Goal: Task Accomplishment & Management: Complete application form

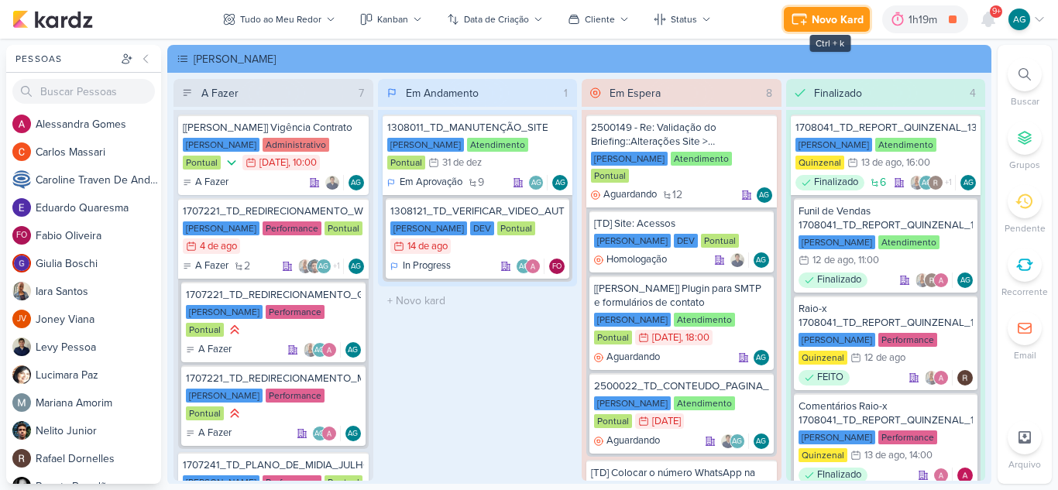
click at [863, 21] on button "Novo Kard" at bounding box center [827, 19] width 86 height 25
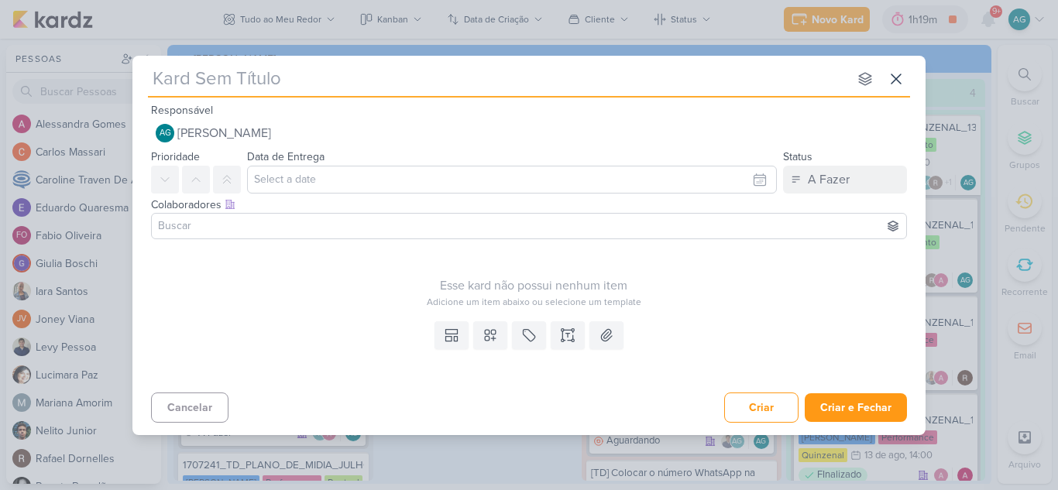
type input "11008181_TD_PROPOSTA_ORÇAMENTO_VÍDEOS_INSIDE"
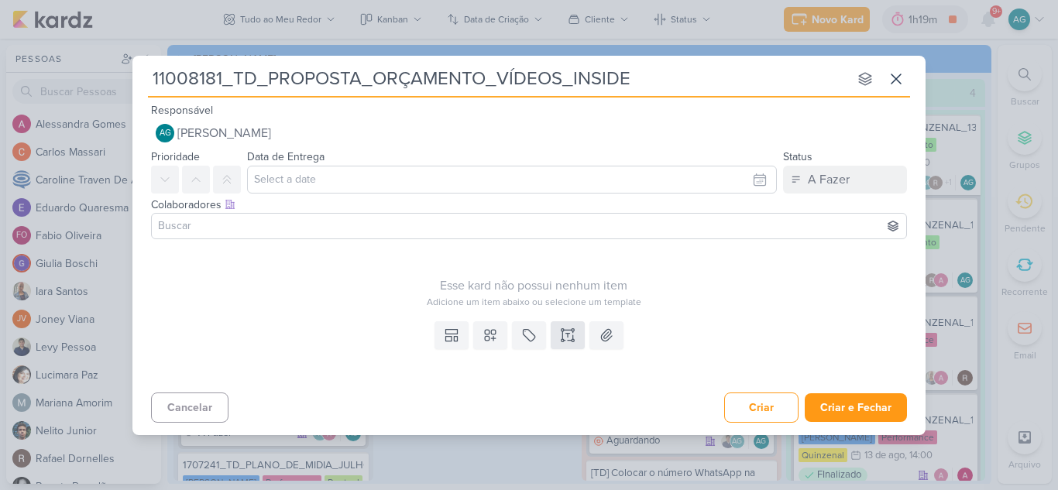
type input "11008181_TD_PROPOSTA_ORÇAMENTO_VÍDEOS_INSIDE"
click at [571, 333] on icon at bounding box center [567, 335] width 15 height 15
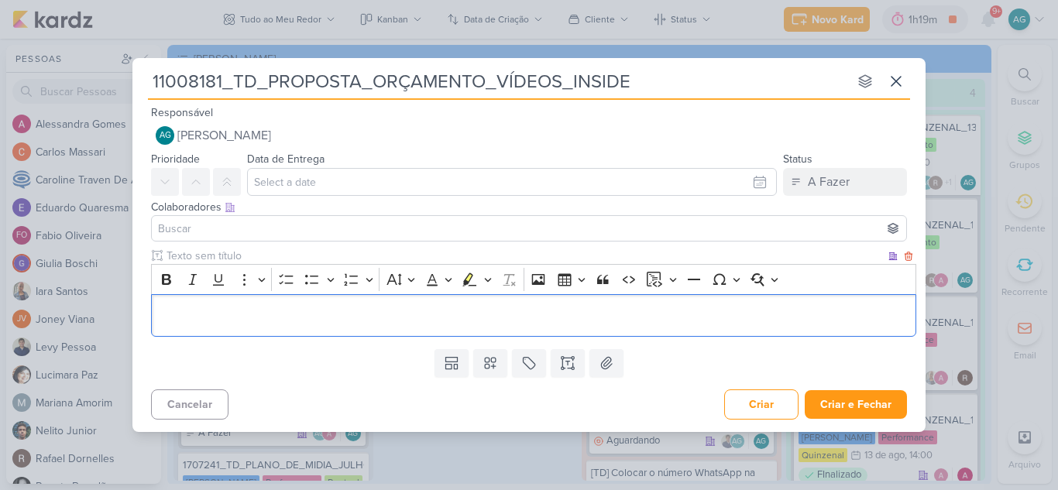
click at [420, 325] on div "Editor editing area: main" at bounding box center [533, 315] width 765 height 43
click at [297, 304] on div "Editor editing area: main" at bounding box center [533, 315] width 765 height 43
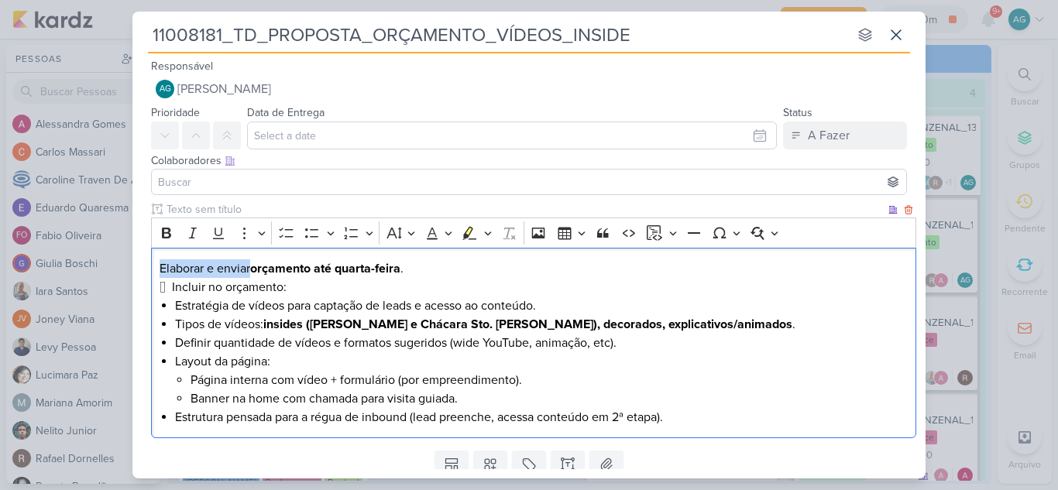
drag, startPoint x: 249, startPoint y: 266, endPoint x: 152, endPoint y: 266, distance: 97.6
click at [152, 266] on div "Elaborar e enviar orçamento até quarta-feira .  Incluir no orçamento: Estratég…" at bounding box center [533, 343] width 765 height 191
click at [228, 267] on p "Elaborar e enviar orçamento até quarta-feira ." at bounding box center [534, 268] width 749 height 19
click at [253, 269] on p "Elaborar e enviar orçamento até quarta-feira ." at bounding box center [534, 268] width 749 height 19
click at [491, 272] on p "Elaborar e enviar proposta de orçamento até quarta-feira ." at bounding box center [534, 268] width 749 height 19
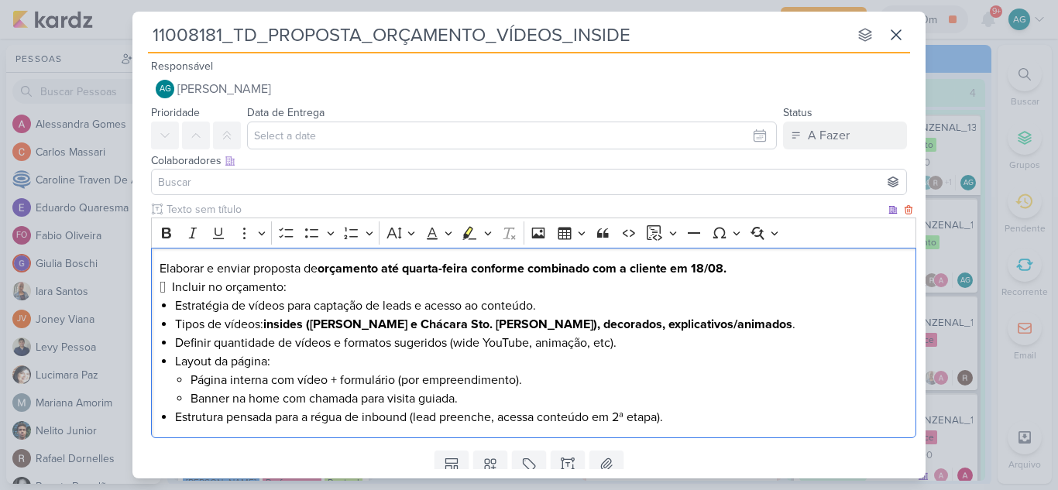
click at [173, 286] on p " Incluir no orçamento:" at bounding box center [534, 287] width 749 height 19
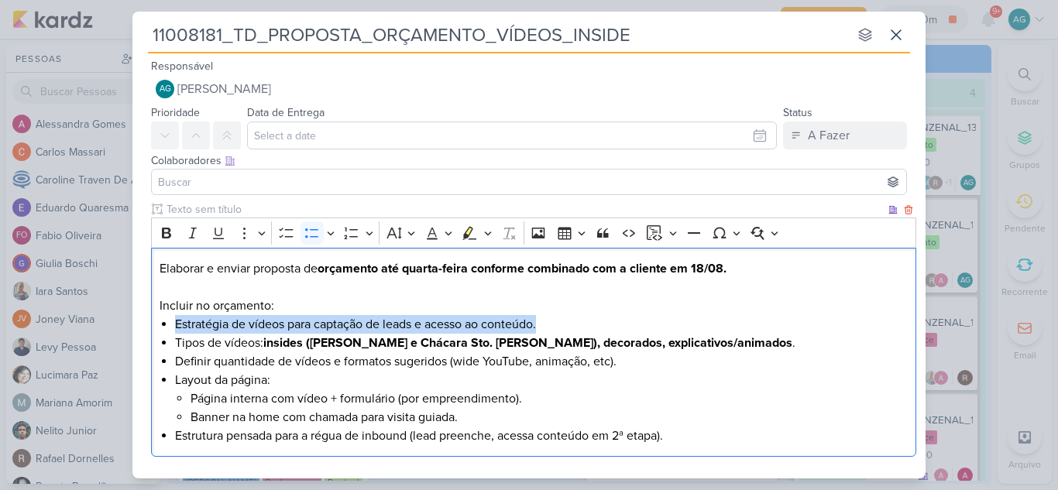
drag, startPoint x: 176, startPoint y: 325, endPoint x: 568, endPoint y: 321, distance: 392.6
click at [568, 321] on li "Estratégia de vídeos para captação de leads e acesso ao conteúdo." at bounding box center [541, 324] width 733 height 19
copy li "Estratégia de vídeos para captação de leads e acesso ao conteúdo."
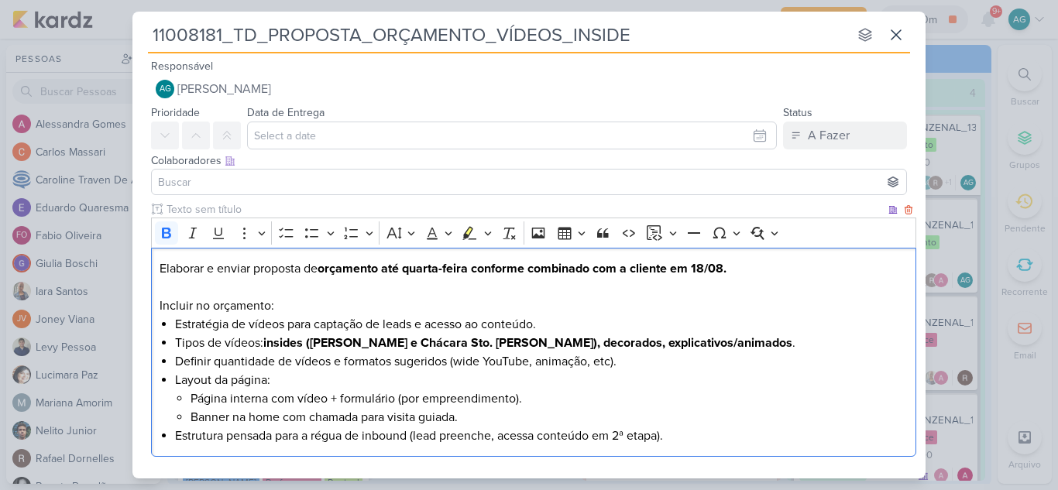
click at [766, 270] on p "Elaborar e enviar proposta de orçamento até quarta-feira conforme combinado com…" at bounding box center [534, 268] width 749 height 19
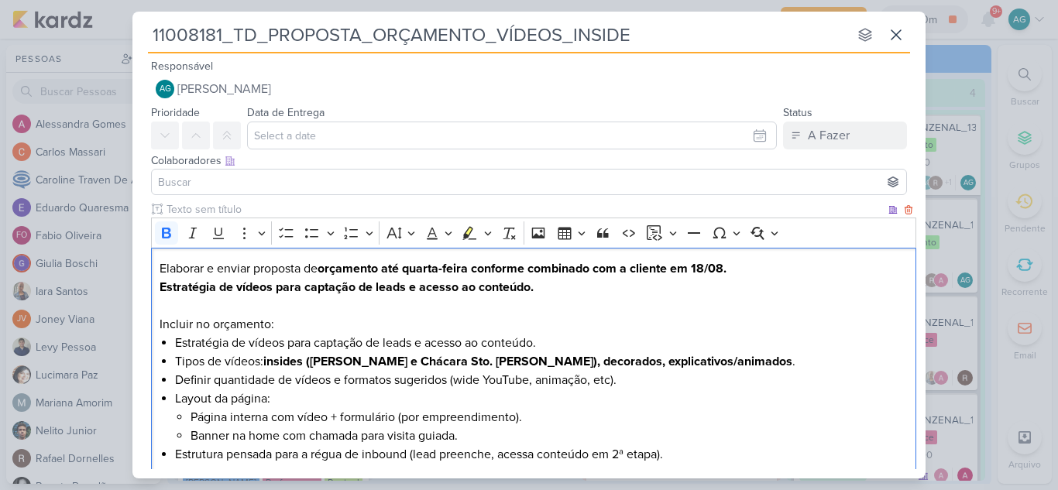
click at [160, 290] on strong "Estratégia de vídeos para captação de leads e acesso ao conteúdo." at bounding box center [347, 287] width 374 height 15
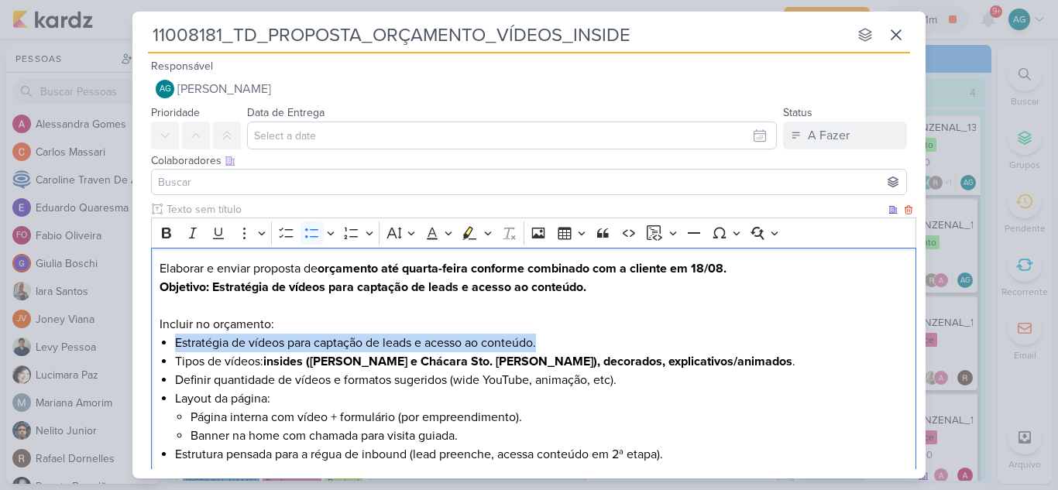
drag, startPoint x: 173, startPoint y: 345, endPoint x: 596, endPoint y: 348, distance: 423.6
click at [596, 348] on div "Elaborar e enviar proposta de orçamento até quarta-feira conforme combinado com…" at bounding box center [533, 362] width 765 height 228
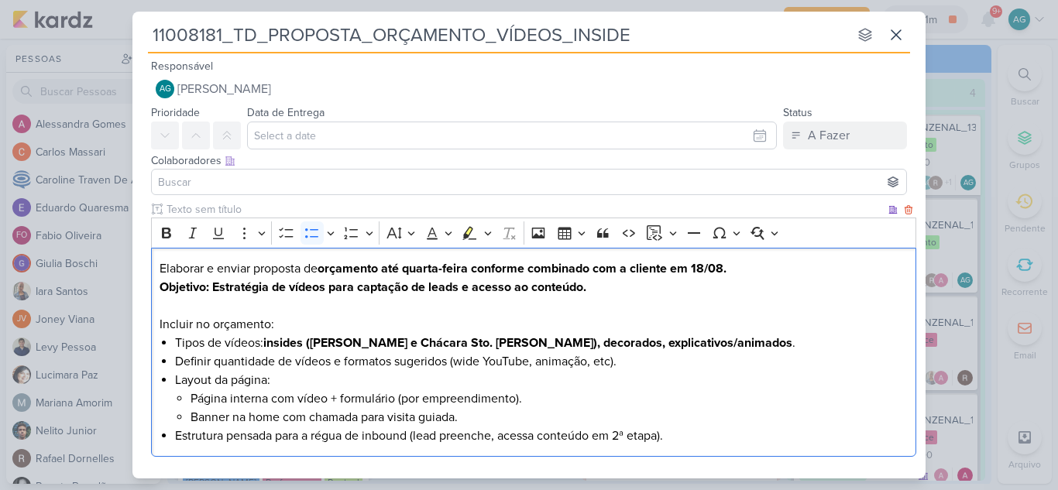
click at [176, 343] on li "Tipos de vídeos: insides (Brooklin e Chácara Sto. [PERSON_NAME]), decorados, ex…" at bounding box center [541, 343] width 733 height 19
click at [339, 341] on strong "insides ([PERSON_NAME] e Chácara Sto. [PERSON_NAME]), decorados, explicativos/a…" at bounding box center [598, 342] width 529 height 15
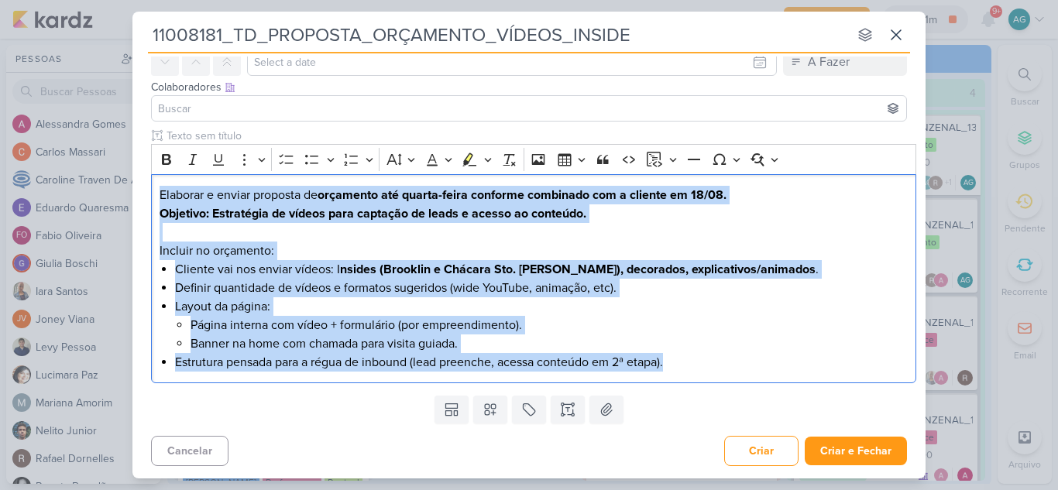
drag, startPoint x: 688, startPoint y: 370, endPoint x: 139, endPoint y: 173, distance: 582.7
click at [139, 173] on div "Clique para deixar o item visível somente à membros da sua organização Rich Tex…" at bounding box center [528, 259] width 793 height 262
click at [165, 153] on icon "Editor toolbar" at bounding box center [166, 159] width 15 height 15
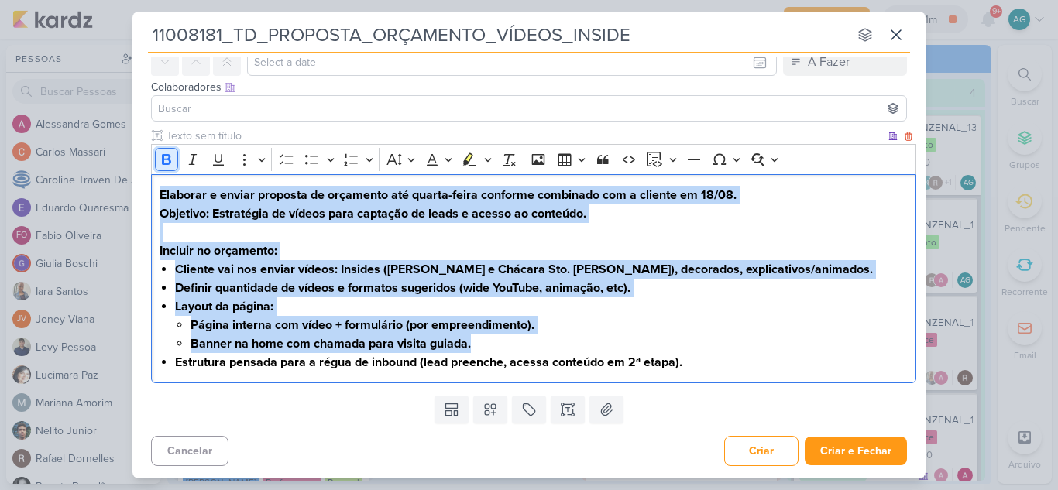
click at [165, 153] on icon "Editor toolbar" at bounding box center [166, 159] width 15 height 15
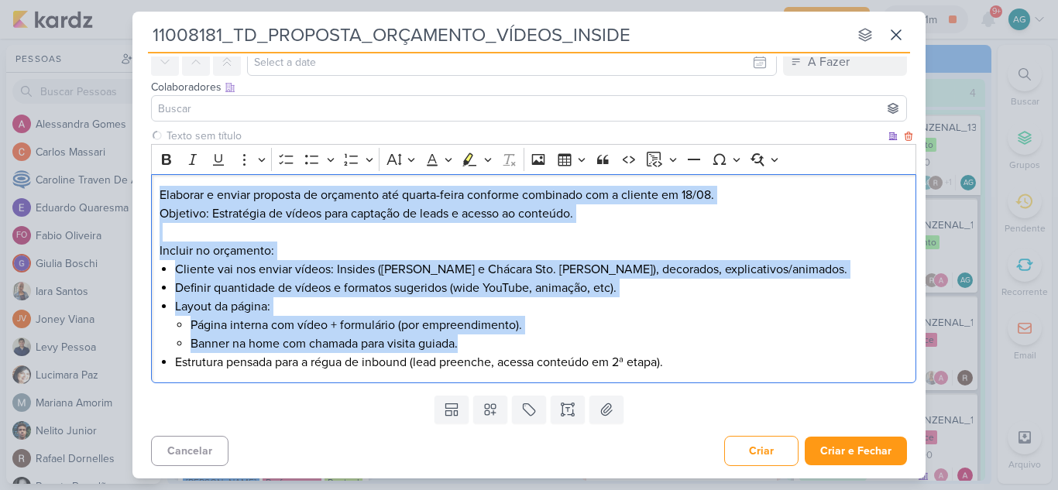
click at [315, 240] on p "Editor editing area: main" at bounding box center [534, 232] width 749 height 19
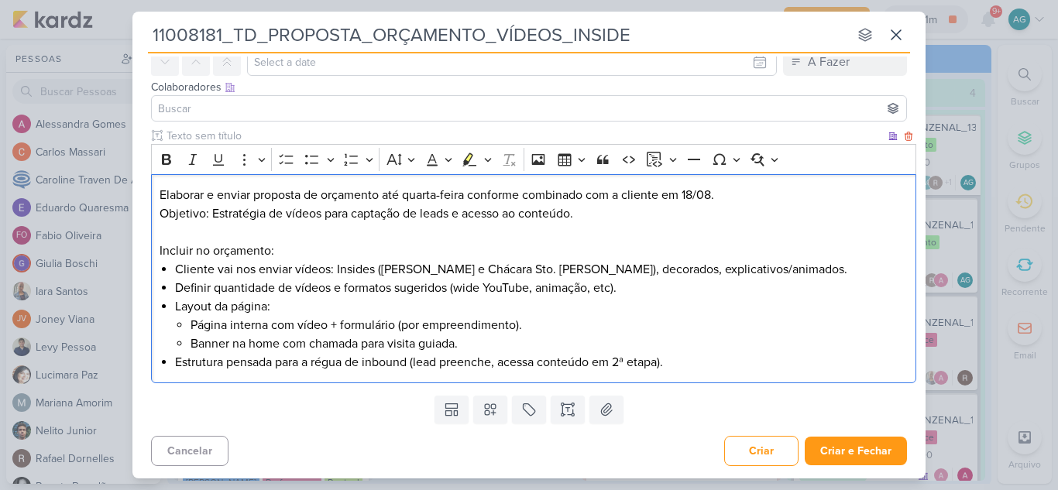
click at [160, 188] on p "Elaborar e enviar proposta de orçamento até quarta-feira conforme combinado com…" at bounding box center [534, 195] width 749 height 19
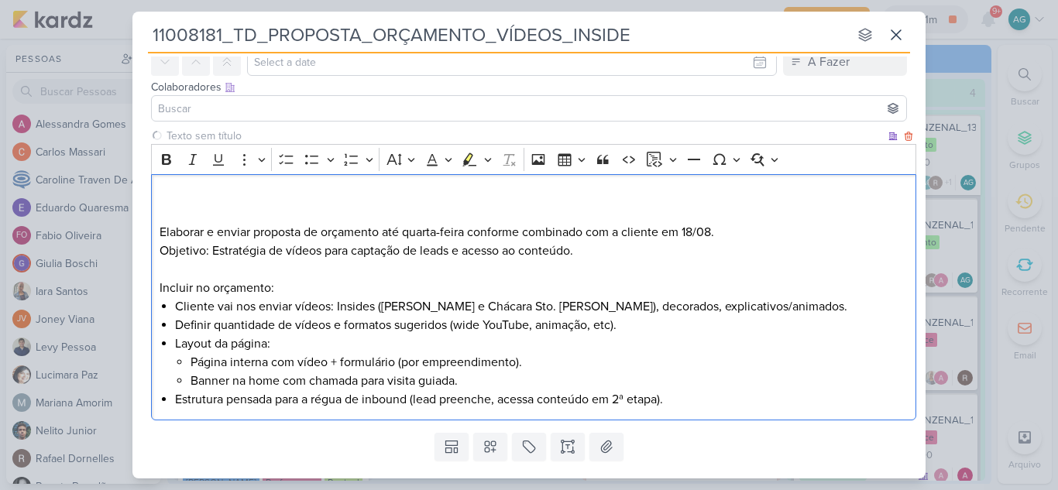
click at [160, 188] on p "Elaborar e enviar proposta de orçamento até quarta-feira conforme combinado com…" at bounding box center [534, 214] width 749 height 56
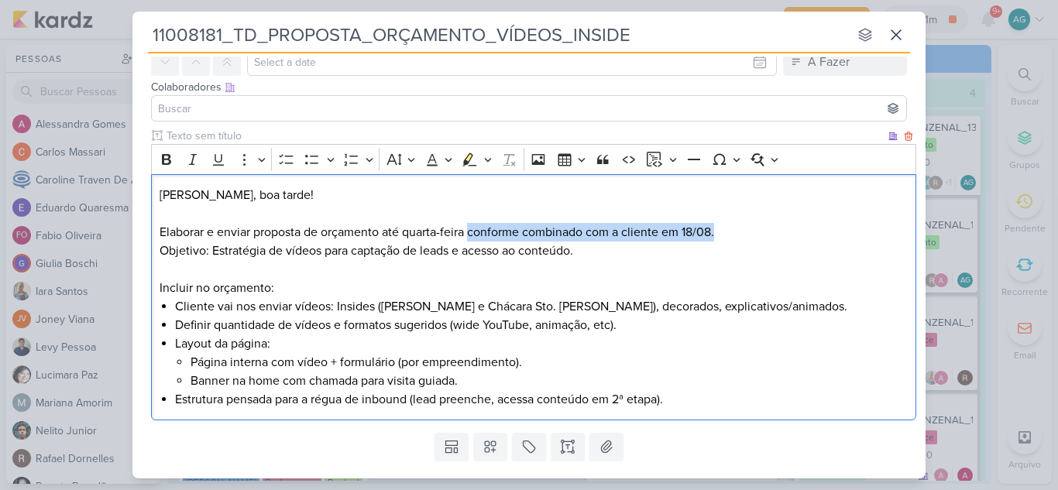
drag, startPoint x: 470, startPoint y: 230, endPoint x: 731, endPoint y: 227, distance: 261.0
click at [731, 227] on p "⁠⁠⁠⁠⁠⁠⁠[PERSON_NAME], boa tarde! Elaborar e enviar proposta de orçamento até qu…" at bounding box center [534, 214] width 749 height 56
copy p "conforme combinado com a cliente em 18/08."
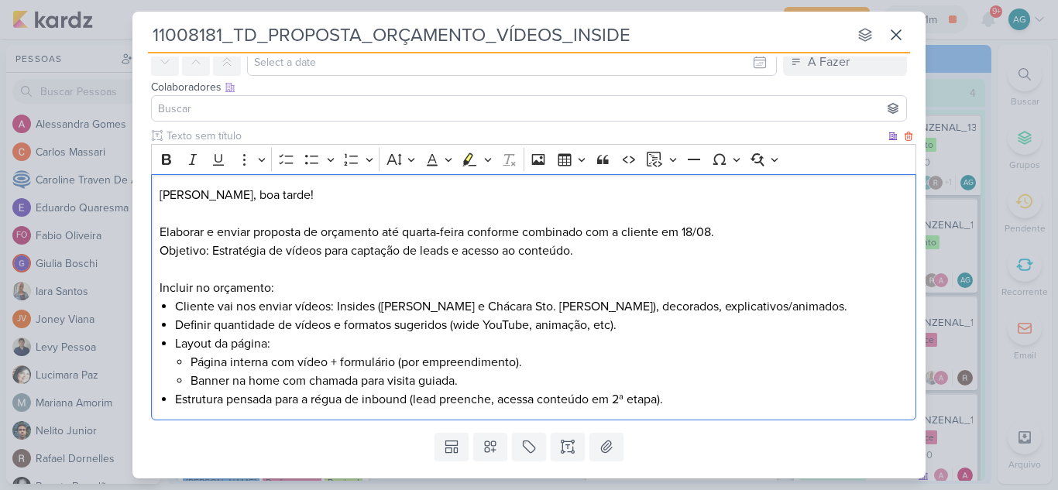
click at [156, 231] on div "[PERSON_NAME], boa tarde! Elaborar e enviar proposta de orçamento até quarta-fe…" at bounding box center [533, 297] width 765 height 247
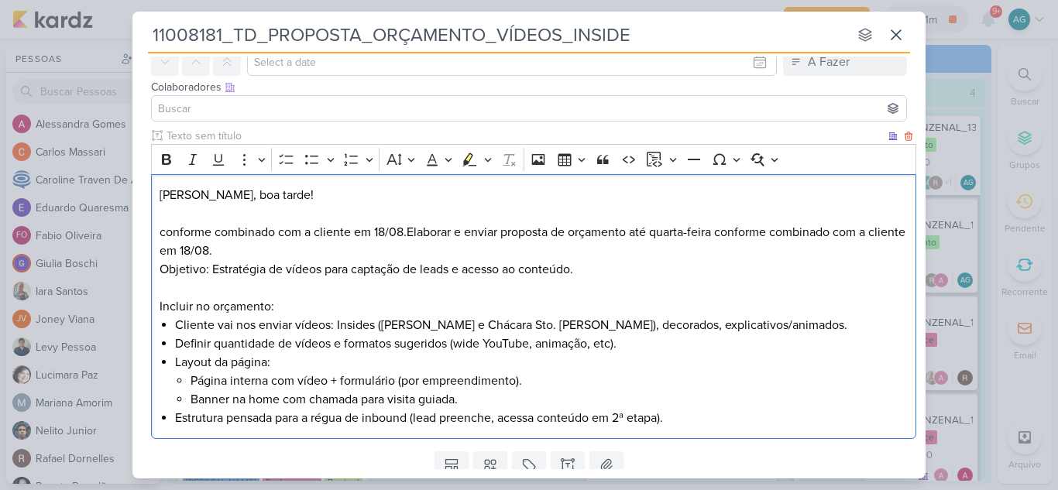
click at [163, 231] on p "[PERSON_NAME], boa tarde! conforme combinado com a cliente em 18/08.Elaborar e …" at bounding box center [534, 223] width 749 height 74
click at [408, 231] on p "[PERSON_NAME], boa tarde! Conforme combinado com a cliente em 18/08.Elaborar e …" at bounding box center [534, 223] width 749 height 74
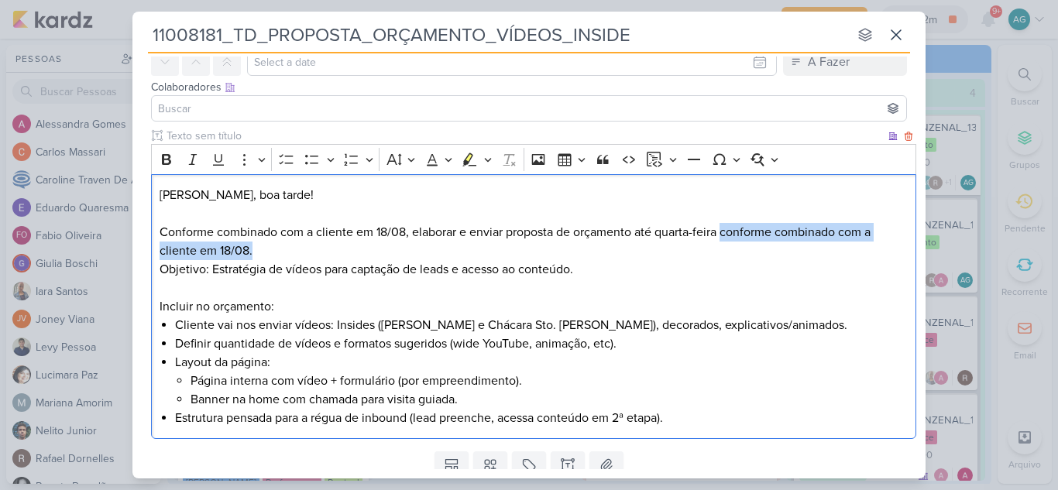
drag, startPoint x: 723, startPoint y: 234, endPoint x: 904, endPoint y: 252, distance: 182.1
click at [904, 252] on div "[PERSON_NAME], boa tarde! Conforme combinado com a cliente em 18/08, elaborar e…" at bounding box center [533, 307] width 765 height 266
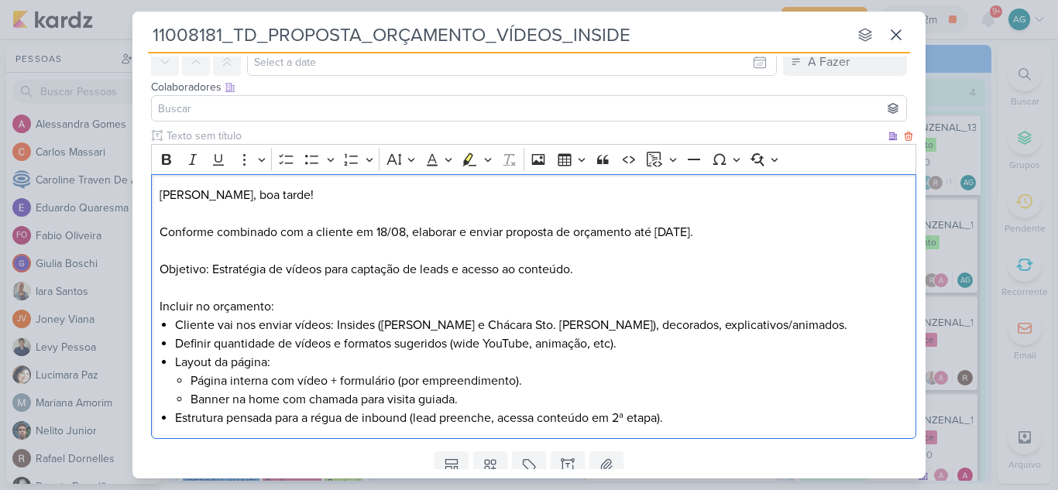
click at [177, 265] on p "Objetivo: Estratégia de vídeos para captação de leads e acesso ao conteúdo." at bounding box center [534, 269] width 749 height 19
click at [165, 160] on icon "Editor toolbar" at bounding box center [166, 159] width 9 height 11
click at [344, 283] on p "Editor editing area: main" at bounding box center [534, 288] width 749 height 19
drag, startPoint x: 273, startPoint y: 310, endPoint x: 125, endPoint y: 307, distance: 147.1
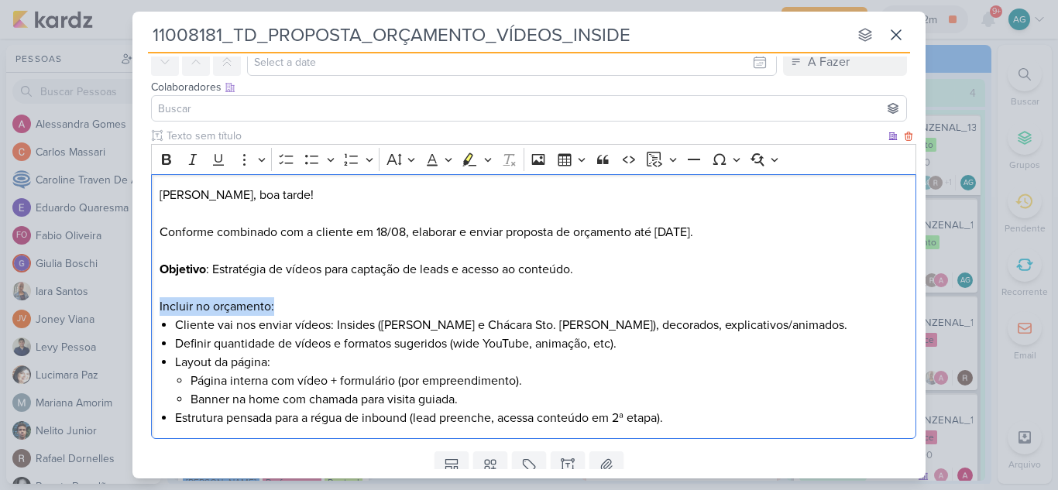
click at [125, 307] on div "11008181_TD_PROPOSTA_ORÇAMENTO_VÍDEOS_INSIDE nenhum grupo disponível esc Respon…" at bounding box center [529, 245] width 1058 height 490
click at [166, 165] on icon "Editor toolbar" at bounding box center [166, 159] width 9 height 11
click at [293, 290] on p "Editor editing area: main" at bounding box center [534, 288] width 749 height 19
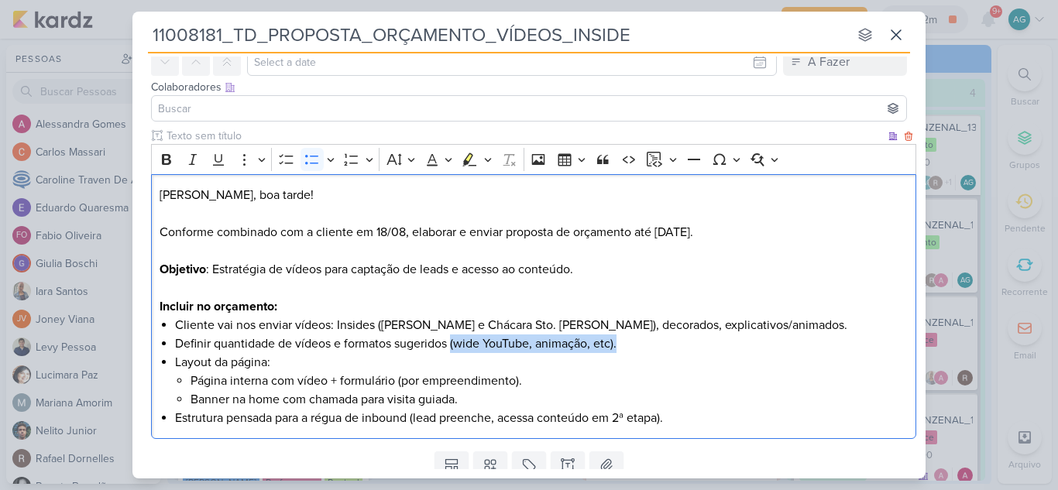
drag, startPoint x: 451, startPoint y: 345, endPoint x: 627, endPoint y: 338, distance: 175.9
click at [627, 338] on li "Definir quantidade de vídeos e formatos sugeridos (wide YouTube, animação, etc)." at bounding box center [541, 344] width 733 height 19
click at [191, 381] on li "Página interna com vídeo + formulário (por empreendimento)." at bounding box center [549, 381] width 718 height 19
click at [190, 403] on li "Banner na home com chamada para visita guiada." at bounding box center [549, 399] width 718 height 19
click at [228, 403] on li "Layout da página: - Página interna com vídeo + formulário (por empreendimento).…" at bounding box center [541, 381] width 733 height 56
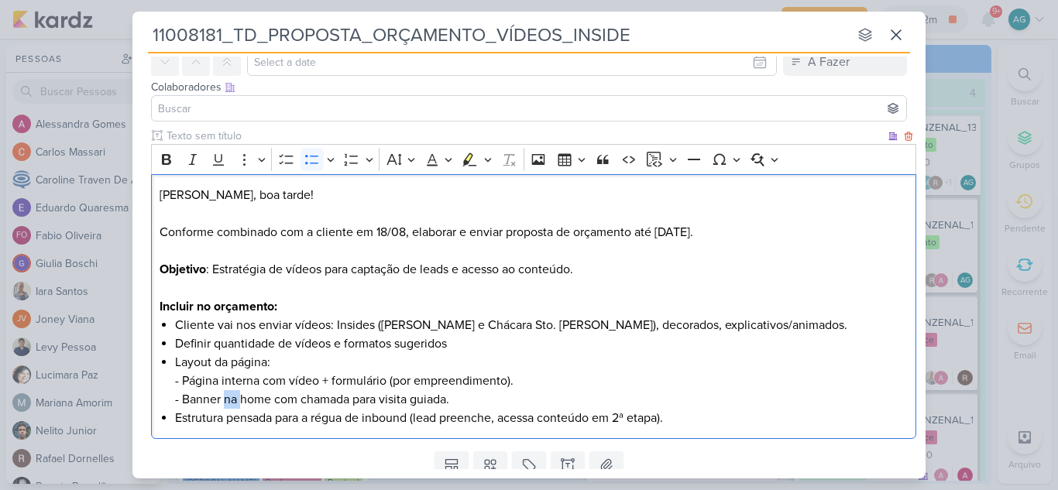
click at [228, 403] on li "Layout da página: - Página interna com vídeo + formulário (por empreendimento).…" at bounding box center [541, 381] width 733 height 56
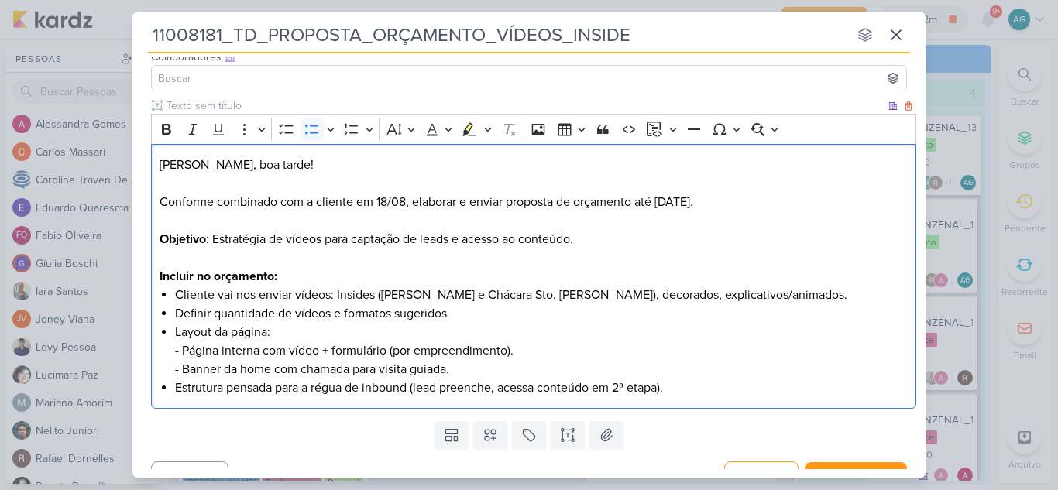
scroll to position [129, 0]
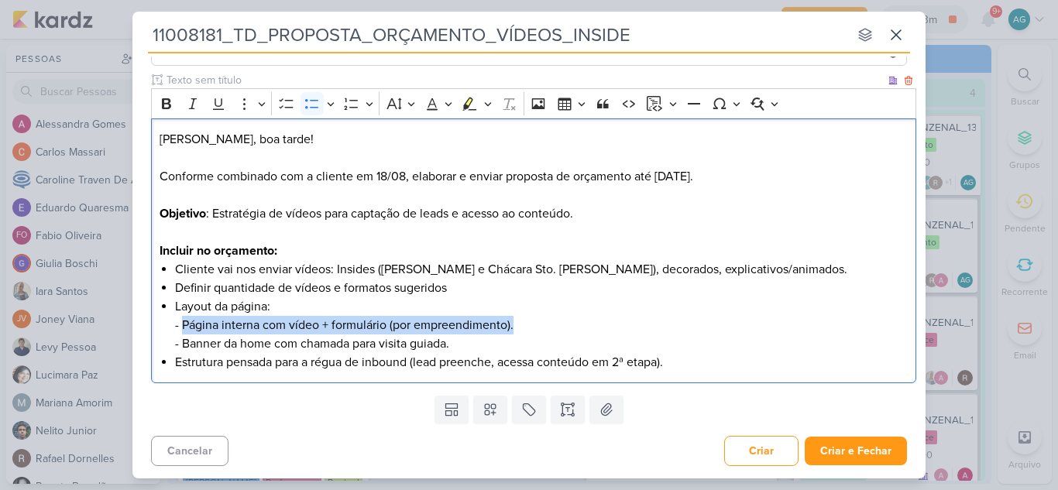
drag, startPoint x: 182, startPoint y: 324, endPoint x: 516, endPoint y: 324, distance: 334.5
click at [516, 324] on li "Layout da página: - Página interna com vídeo + formulário (por empreendimento).…" at bounding box center [541, 325] width 733 height 56
copy li "Página interna com vídeo + formulário (por empreendimento)."
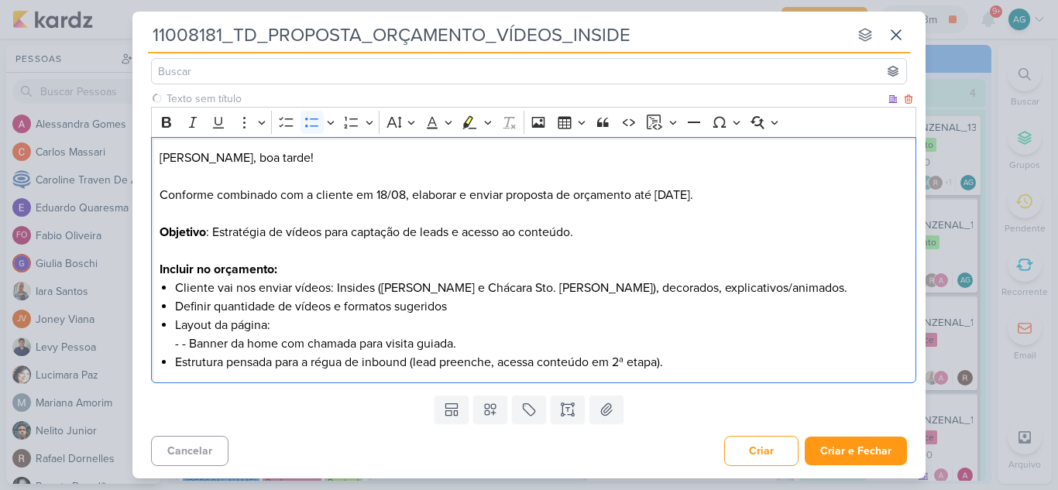
scroll to position [111, 0]
click at [511, 344] on li "Layout da página: - Banner da home com chamada para visita guiada." at bounding box center [541, 334] width 733 height 37
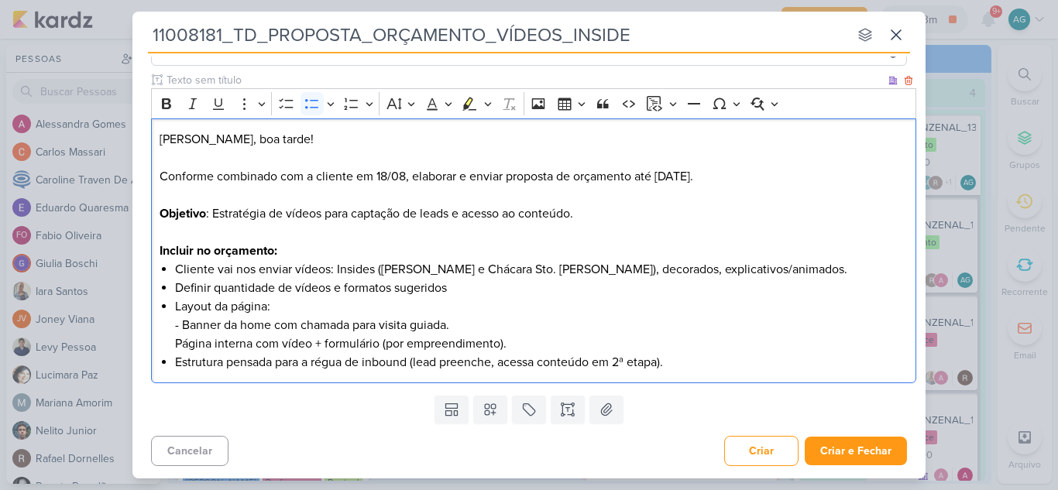
click at [173, 343] on div "[PERSON_NAME], boa tarde! Conforme combinado com a cliente em 18/08, elaborar e…" at bounding box center [533, 251] width 765 height 266
click at [306, 363] on li "Estrutura pensada para a régua de inbound (lead preenche, acessa conteúdo em 2ª…" at bounding box center [541, 362] width 733 height 19
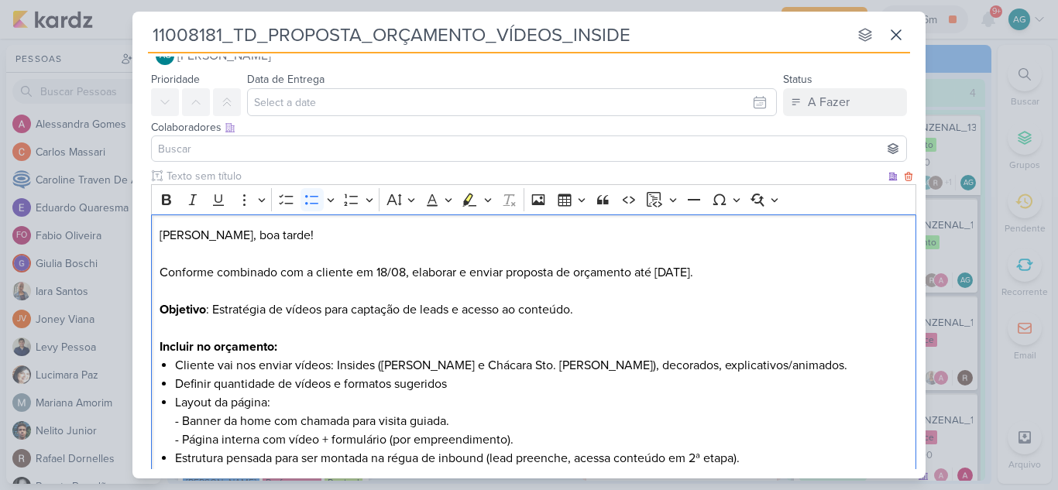
scroll to position [0, 0]
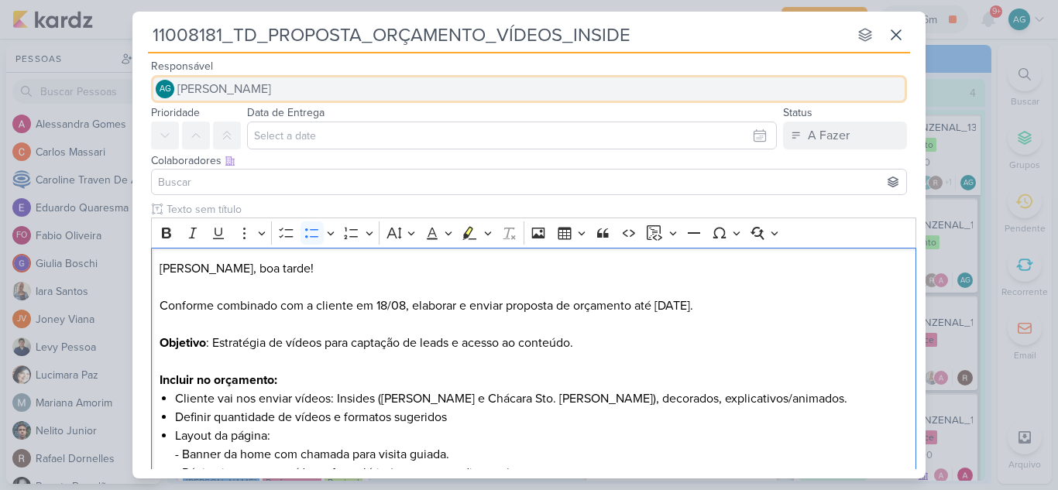
click at [271, 87] on span "[PERSON_NAME]" at bounding box center [224, 89] width 94 height 19
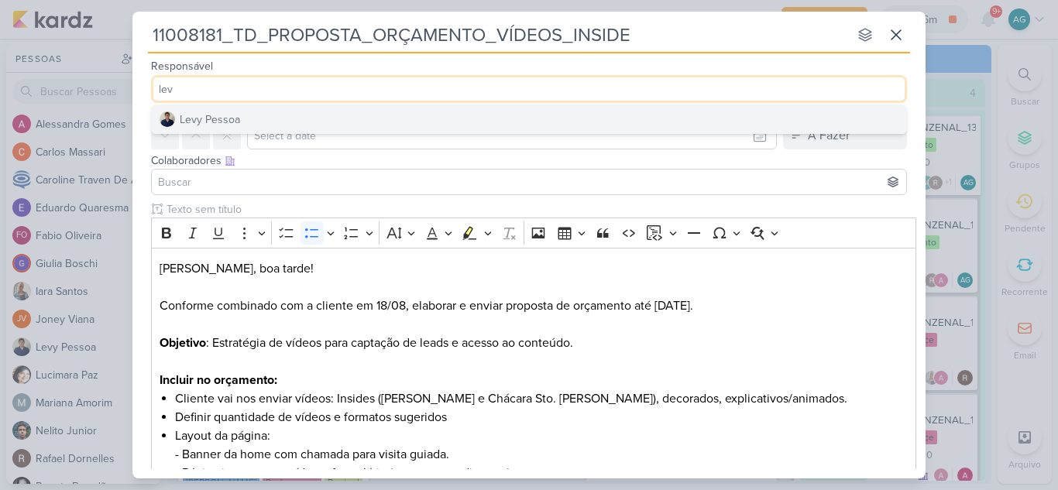
type input "lev"
click at [314, 111] on button "Levy Pessoa" at bounding box center [529, 119] width 754 height 28
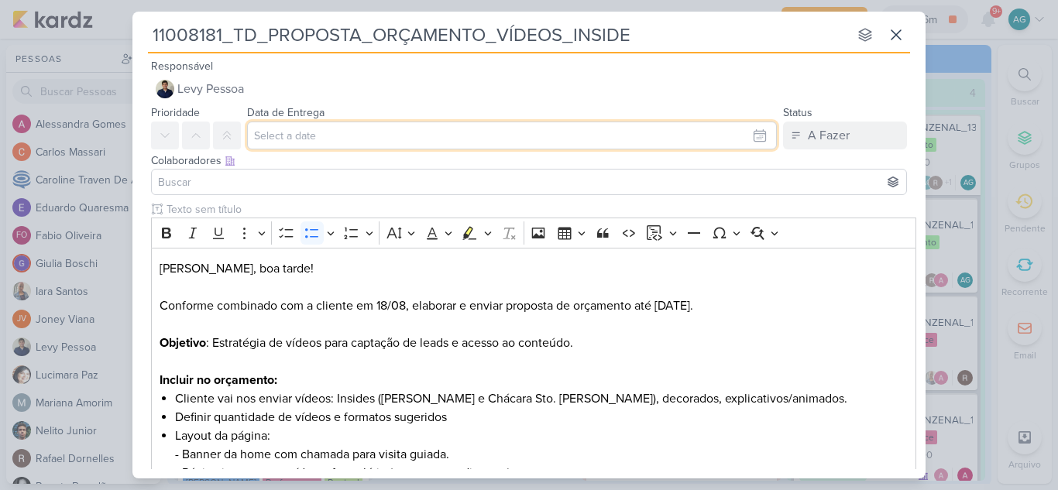
click at [333, 139] on input "text" at bounding box center [512, 136] width 530 height 28
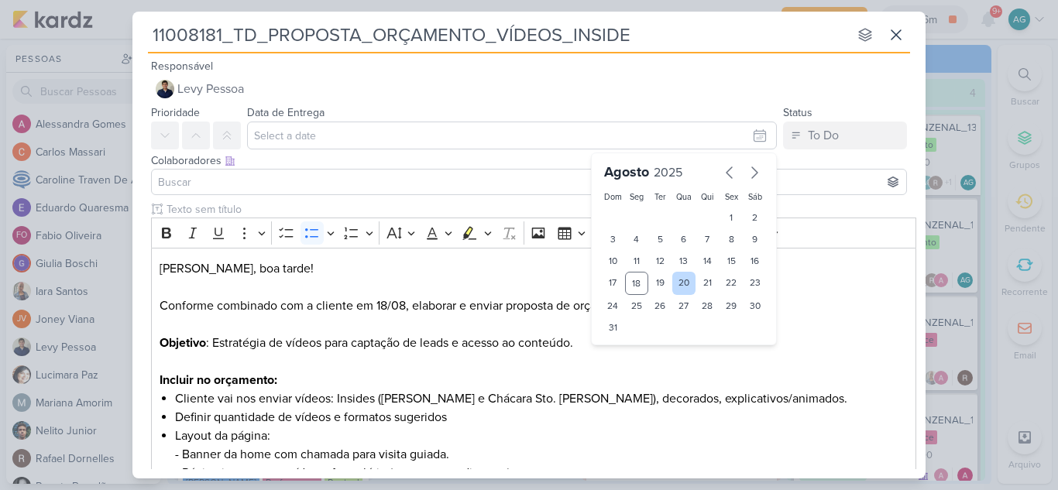
click at [679, 281] on div "20" at bounding box center [684, 283] width 24 height 23
type input "[DATE] 23:59"
click at [293, 187] on input at bounding box center [529, 182] width 748 height 19
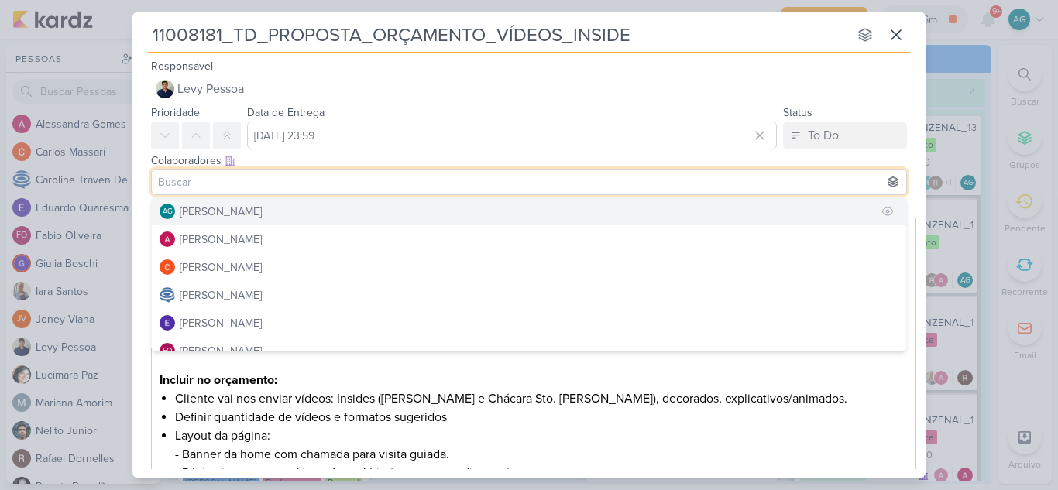
click at [262, 209] on div "[PERSON_NAME]" at bounding box center [221, 212] width 82 height 16
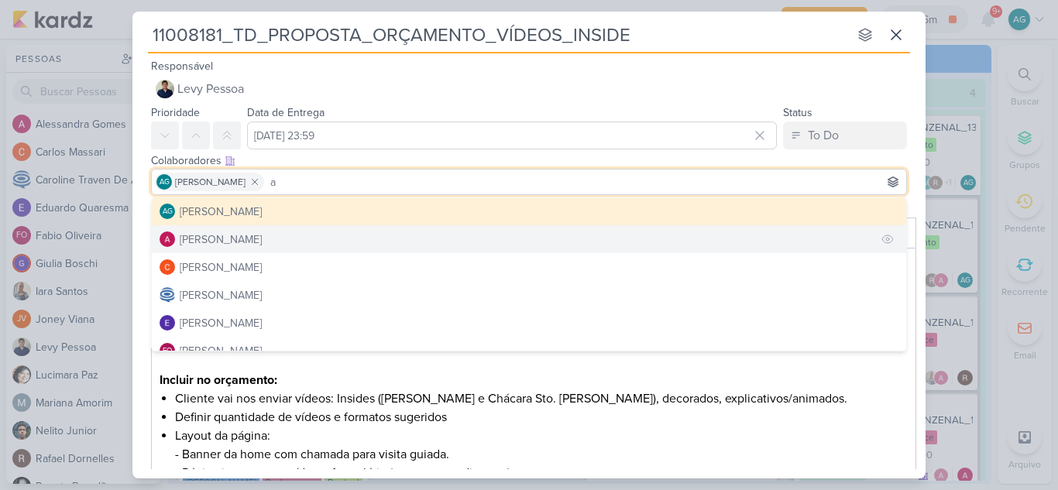
type input "a"
click at [273, 235] on button "[PERSON_NAME]" at bounding box center [529, 239] width 754 height 28
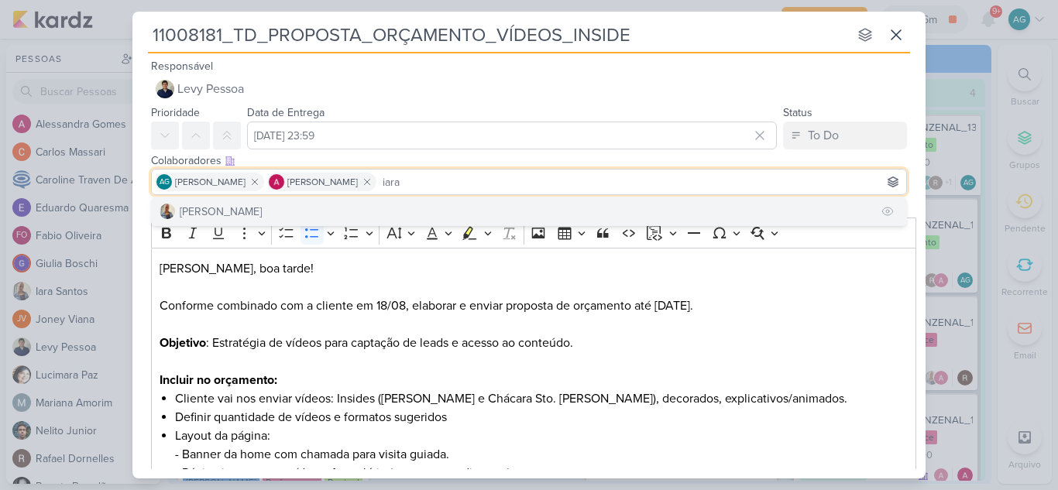
type input "iara"
click at [297, 206] on button "[PERSON_NAME]" at bounding box center [529, 211] width 754 height 28
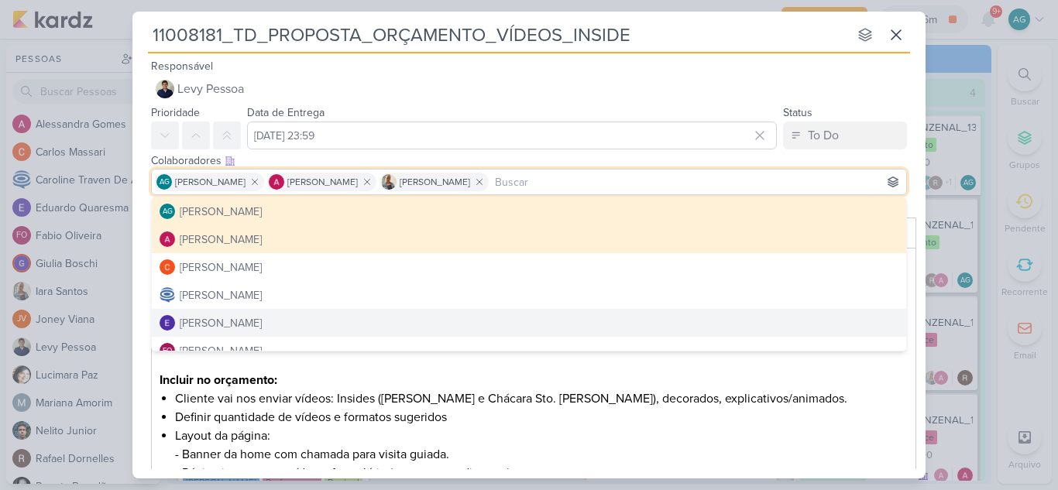
click at [683, 59] on div "Responsável Levy Pessoa Levy Pessoa" at bounding box center [528, 80] width 793 height 46
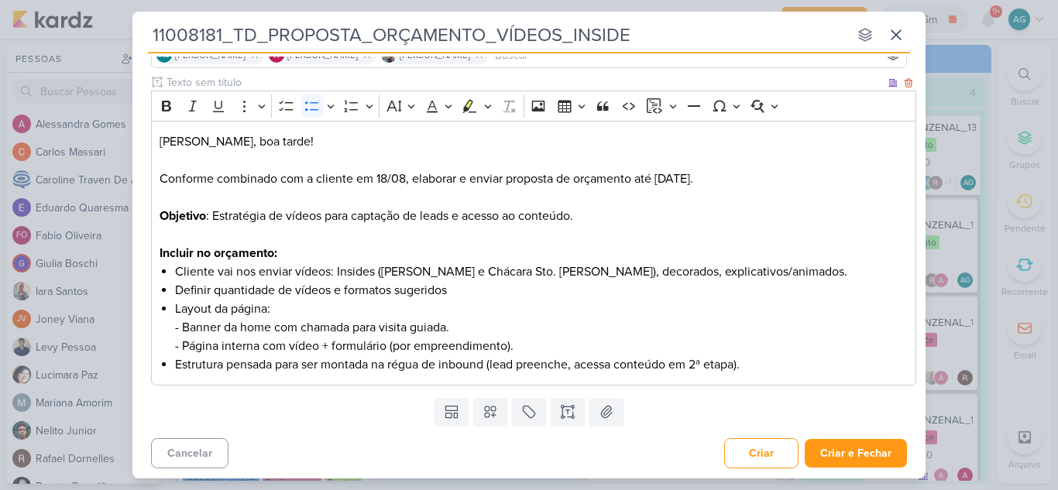
scroll to position [129, 0]
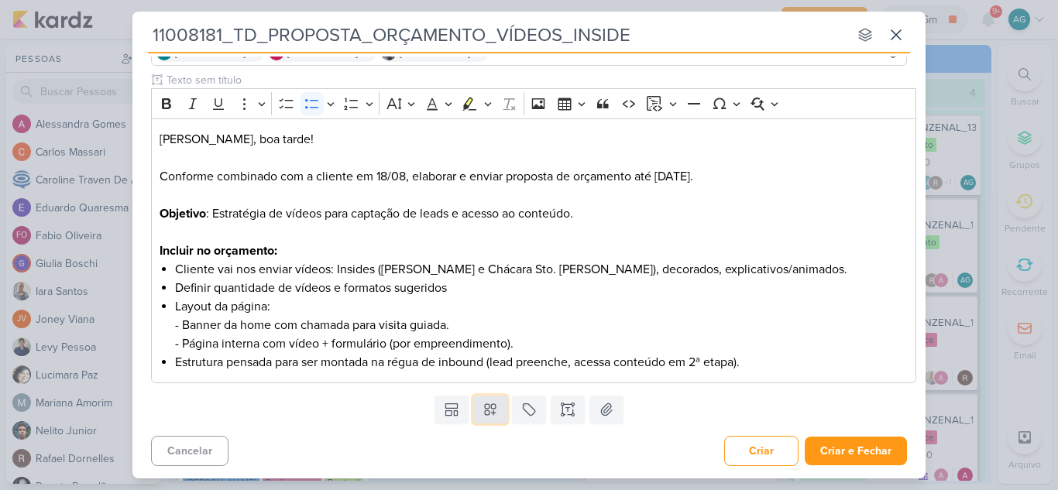
click at [485, 417] on icon at bounding box center [489, 409] width 15 height 15
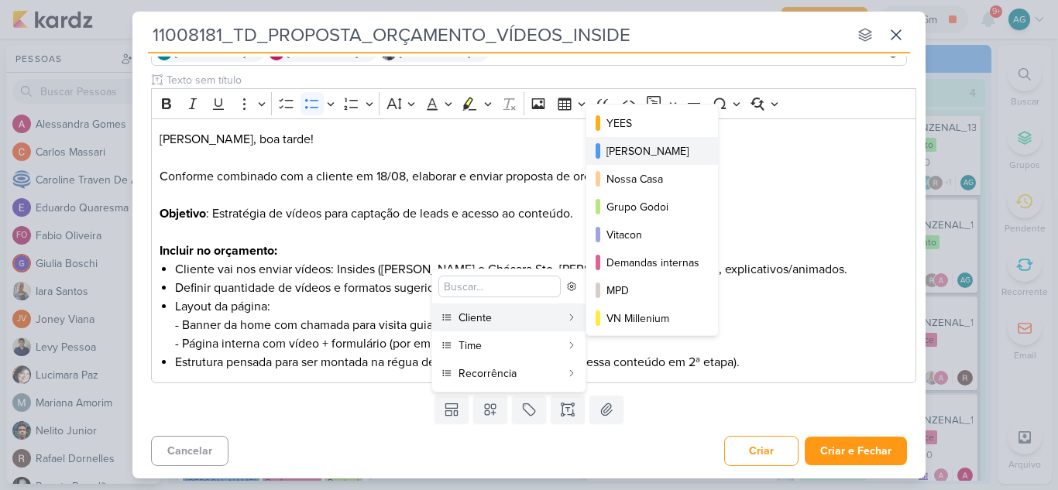
click at [658, 152] on div "[PERSON_NAME]" at bounding box center [652, 151] width 93 height 16
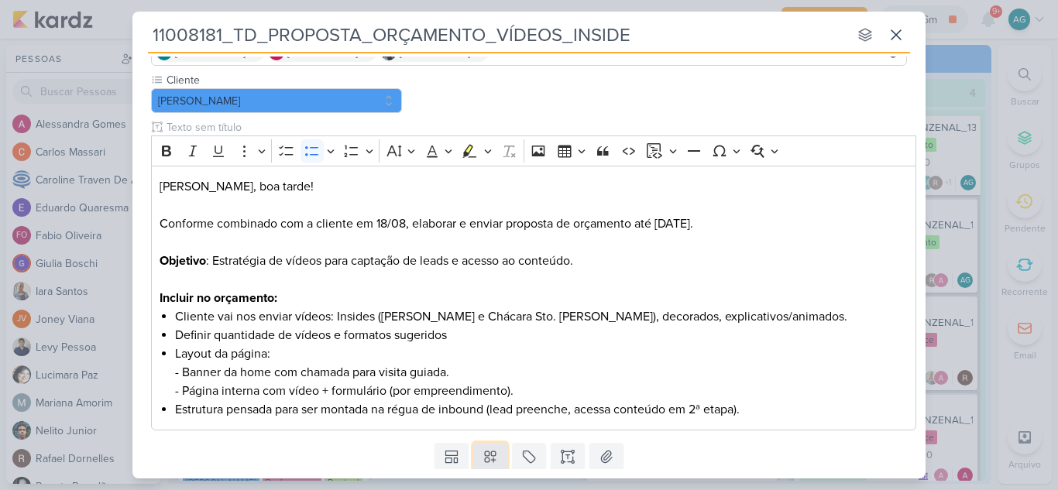
click at [491, 460] on icon at bounding box center [490, 457] width 11 height 11
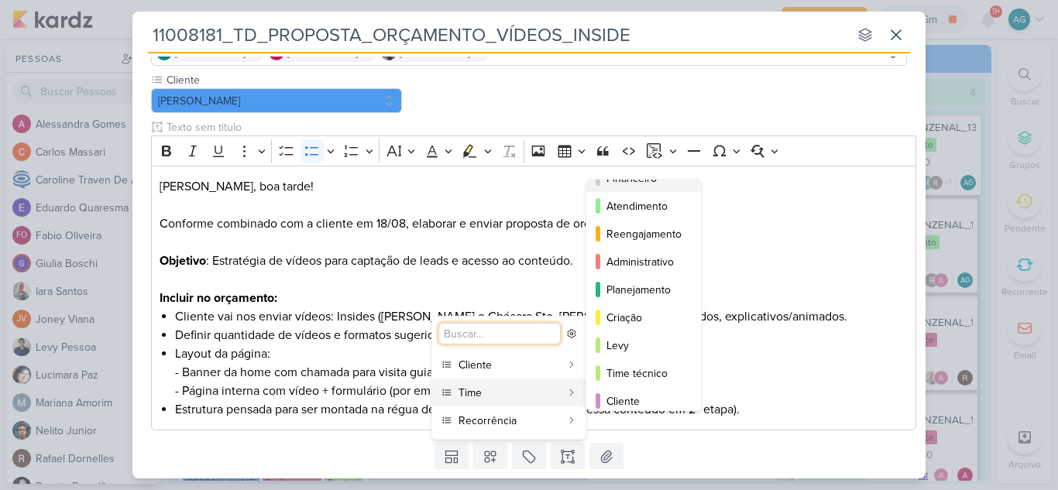
scroll to position [141, 0]
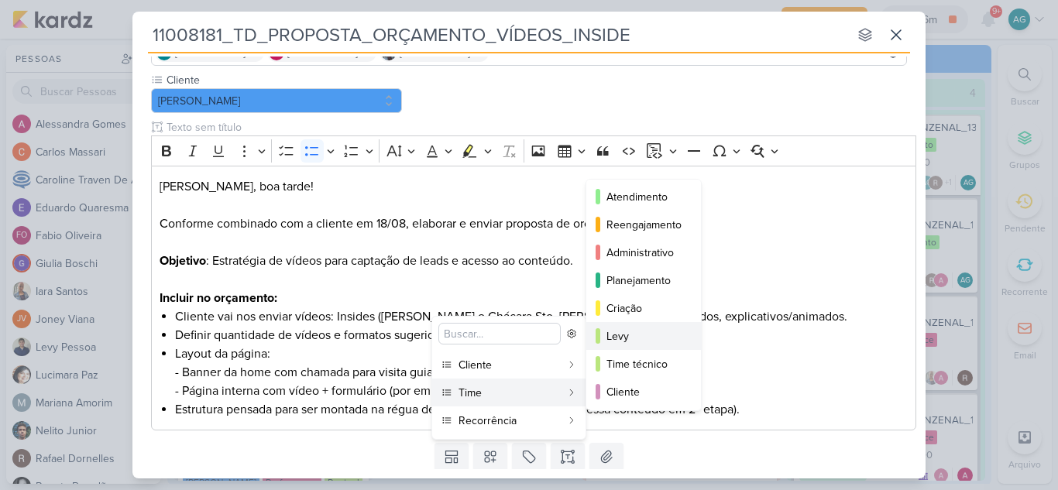
click at [650, 335] on div "Levy" at bounding box center [644, 336] width 76 height 16
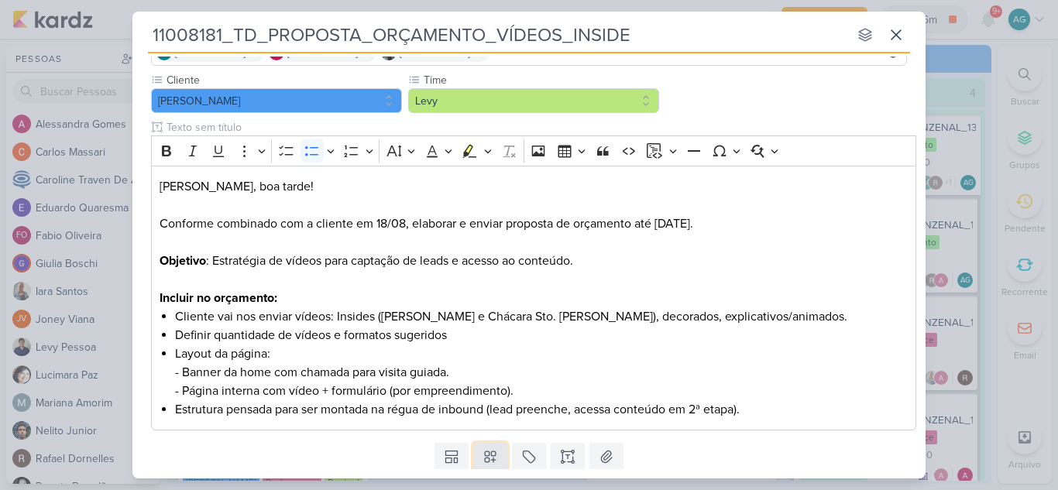
click at [488, 459] on icon at bounding box center [489, 456] width 15 height 15
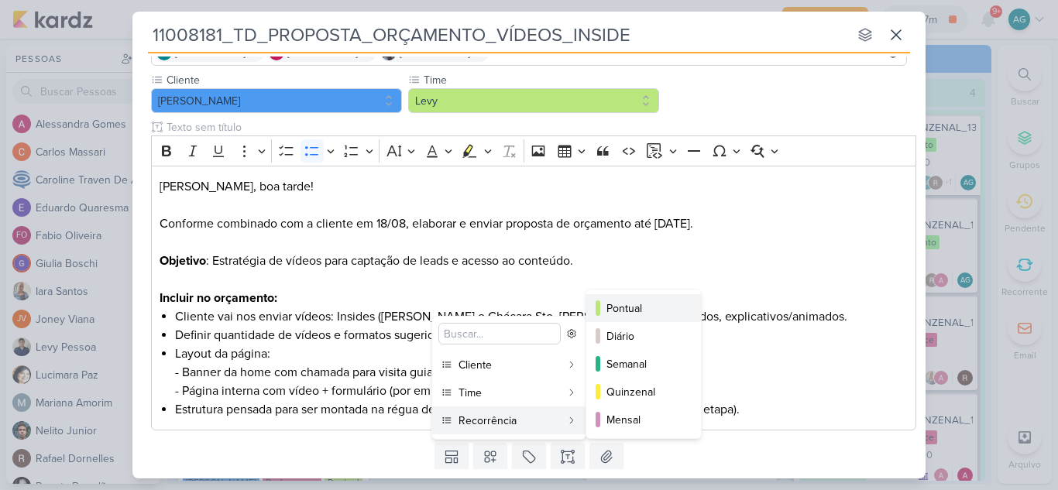
click at [638, 312] on div "Pontual" at bounding box center [644, 308] width 76 height 16
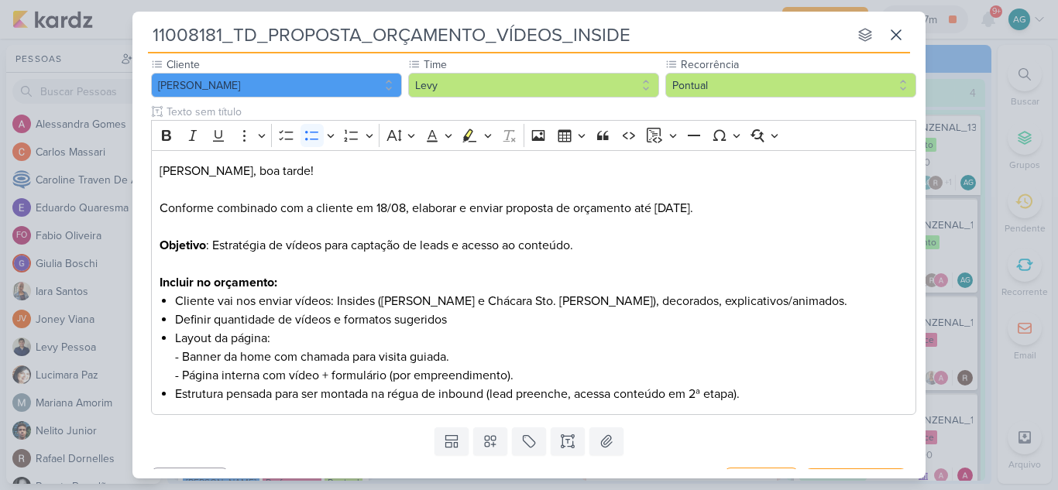
scroll to position [177, 0]
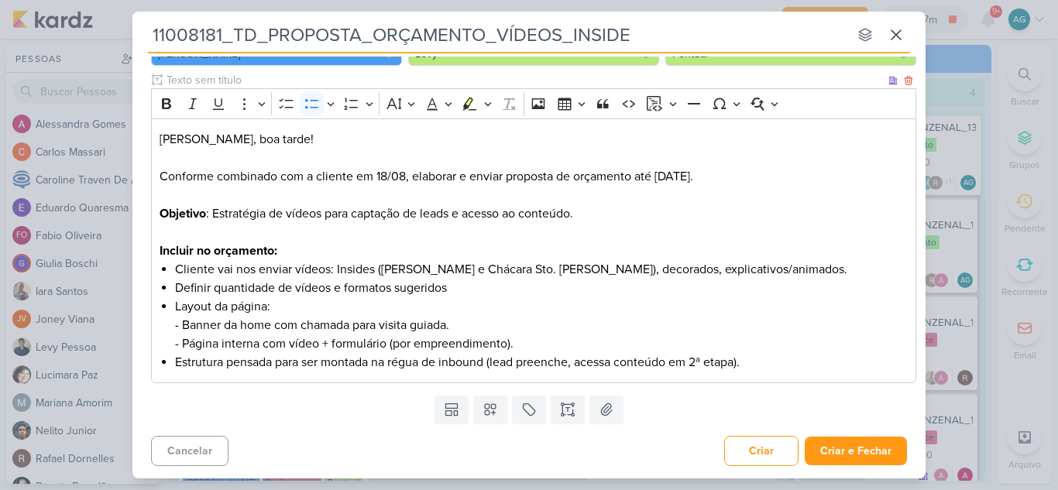
click at [247, 191] on p "[PERSON_NAME], boa tarde! Conforme combinado com a cliente em 18/08, elaborar e…" at bounding box center [534, 167] width 749 height 74
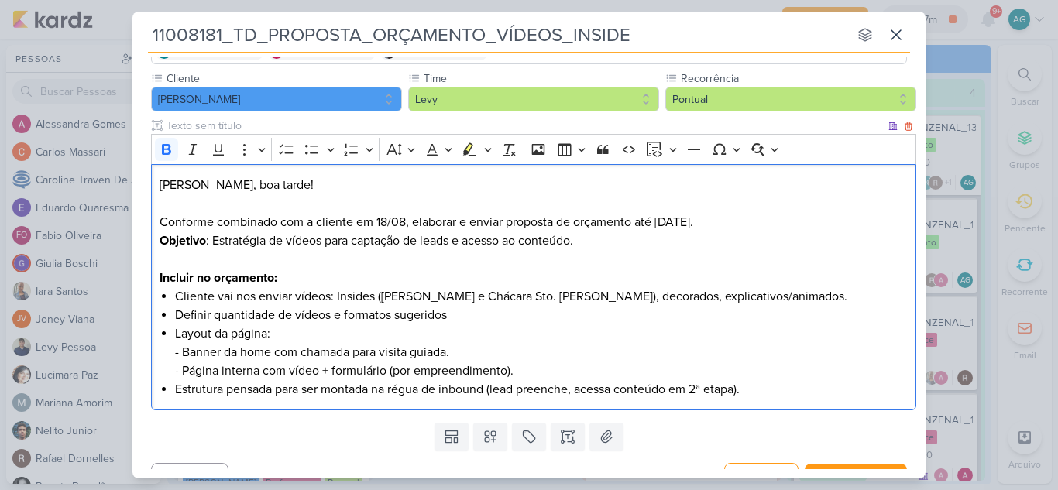
scroll to position [158, 0]
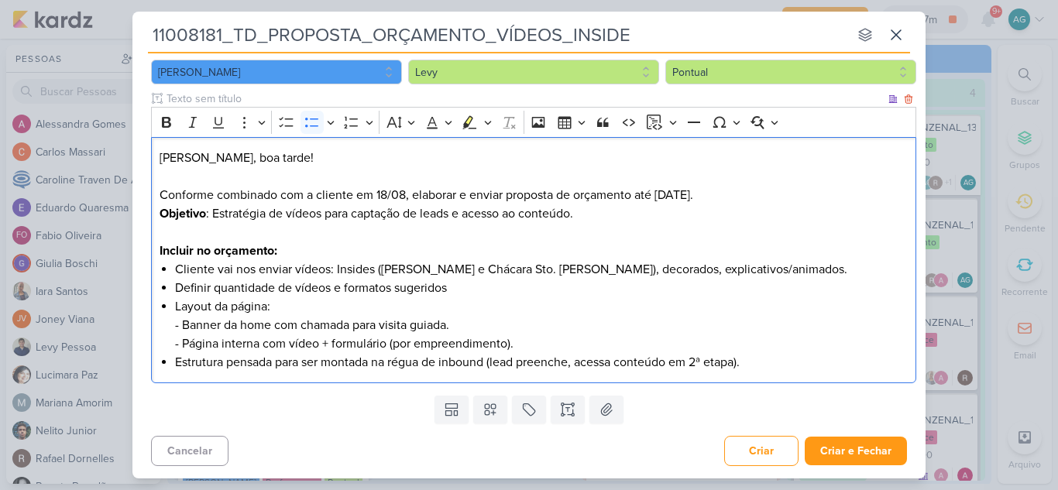
click at [781, 366] on li "Estrutura pensada para ser montada na régua de inbound (lead preenche, acessa c…" at bounding box center [541, 362] width 733 height 19
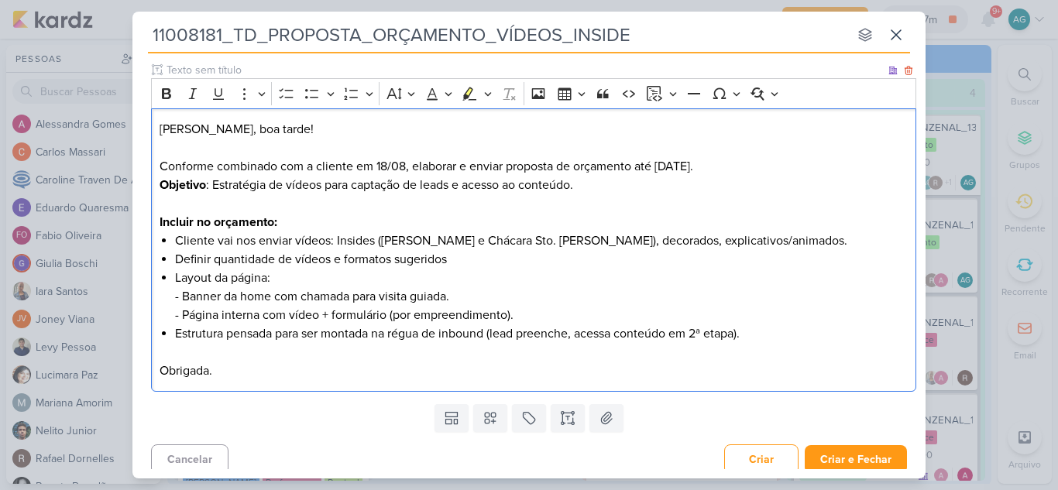
scroll to position [195, 0]
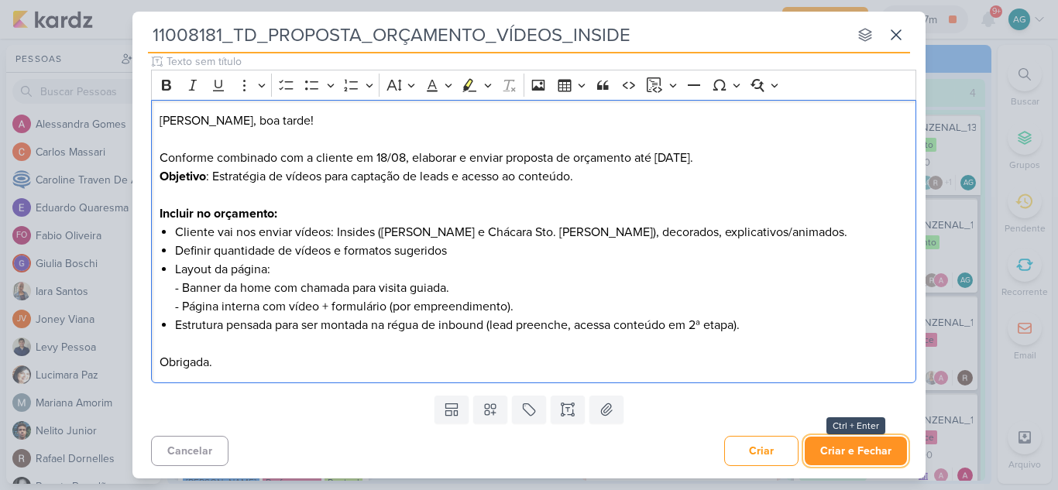
click at [877, 458] on button "Criar e Fechar" at bounding box center [856, 451] width 102 height 29
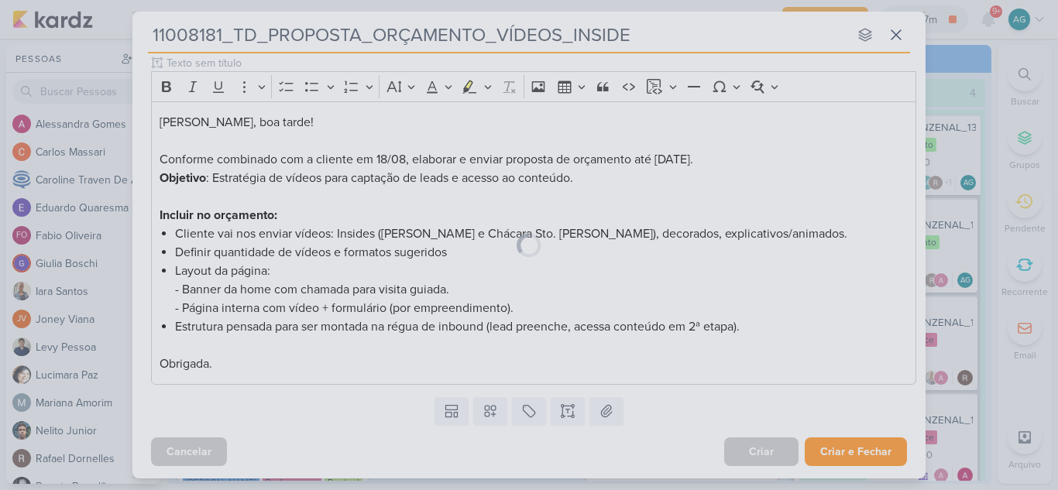
scroll to position [194, 0]
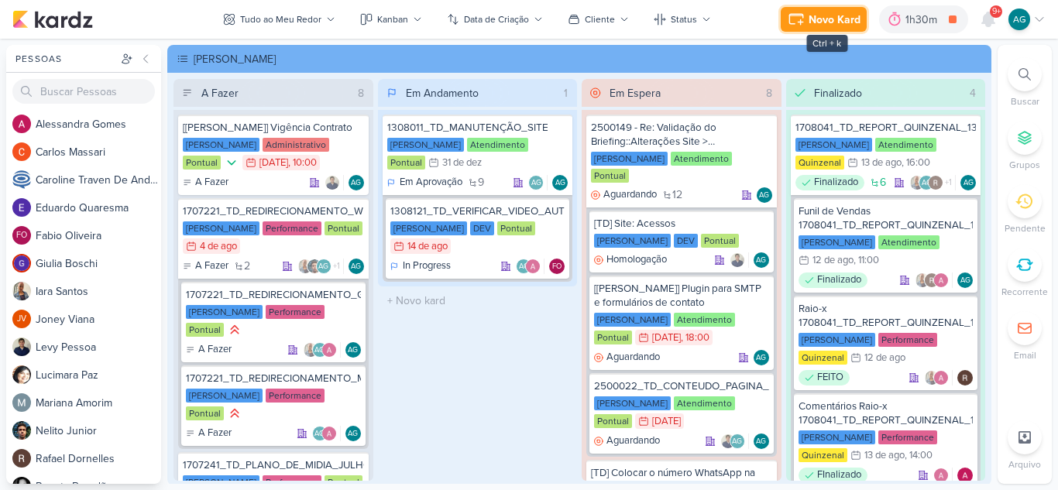
click at [842, 18] on div "Novo Kard" at bounding box center [834, 20] width 52 height 16
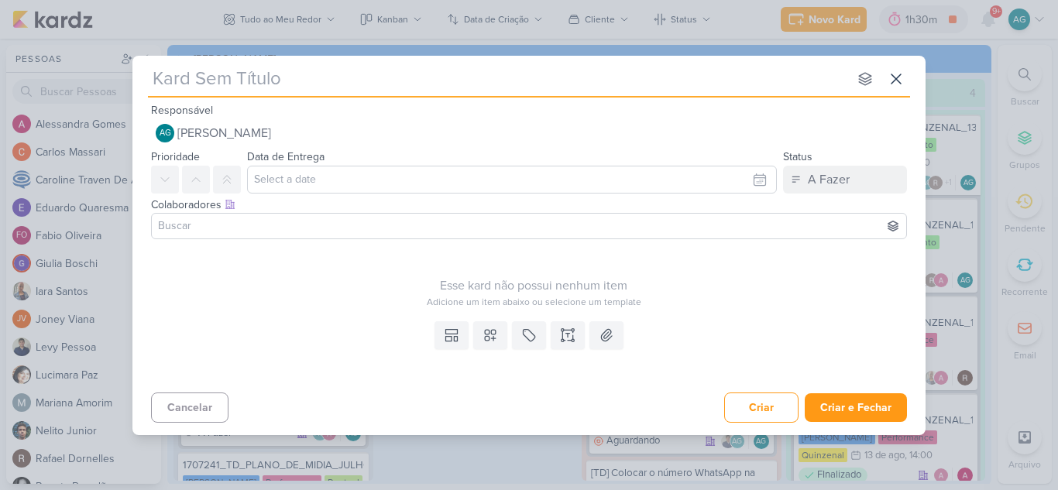
type input "3408181__CURY|BETINA_LAYOUT_APROVADO_CRIAÇÃO"
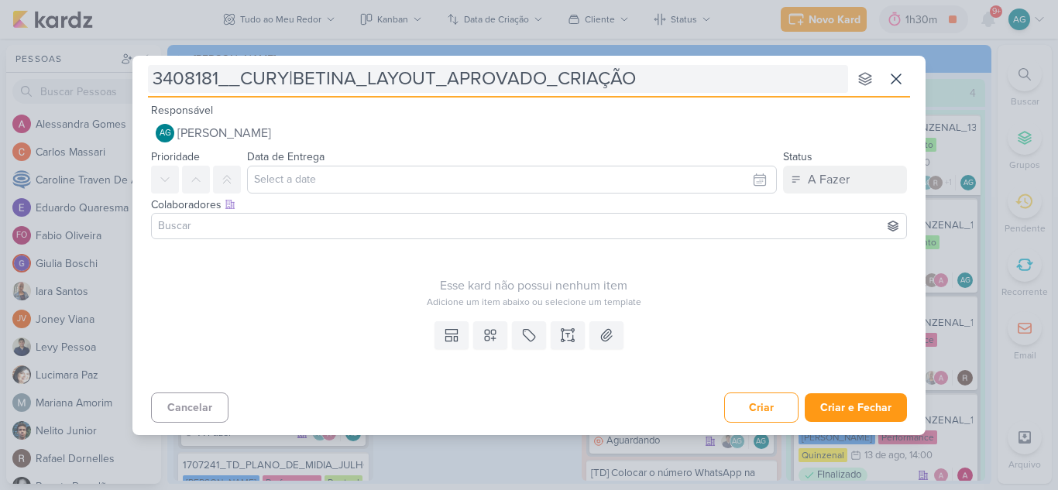
click at [240, 80] on input "3408181__CURY|BETINA_LAYOUT_APROVADO_CRIAÇÃO" at bounding box center [498, 79] width 700 height 28
type input "3408181_CURY|BETINA_LAYOUT_APROVADO_CRIAÇÃO"
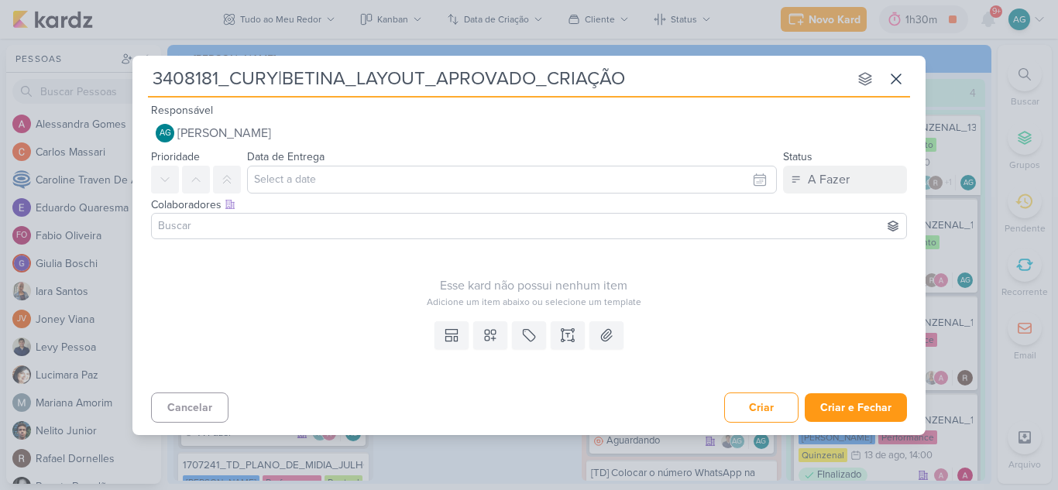
type input "3408181_CURY|BETINA_LAYOUT_APROVADO_CRIAÇÃO"
click at [564, 335] on icon at bounding box center [567, 335] width 15 height 15
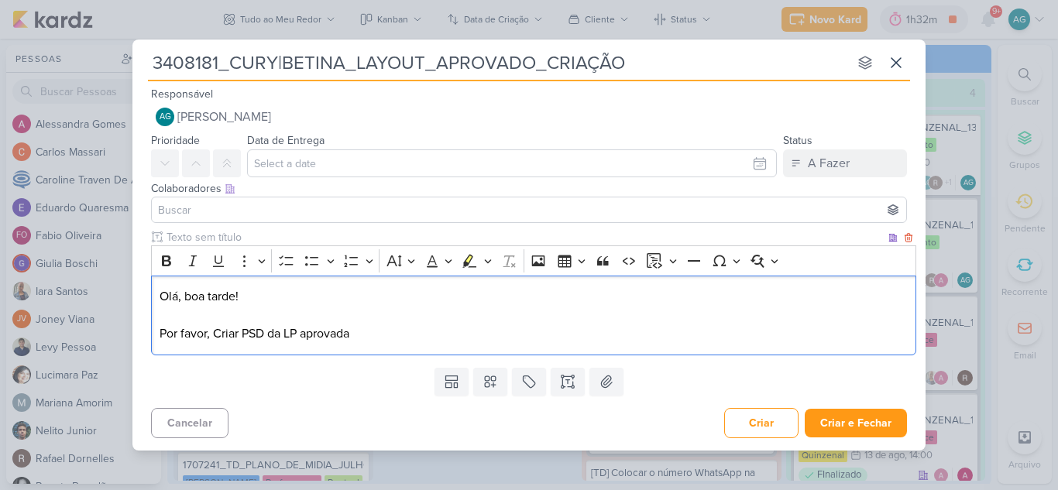
click at [220, 328] on p "Olá, boa tarde! Por favor, Criar PSD da LP aprovada" at bounding box center [534, 315] width 749 height 56
click at [362, 334] on p "Olá, boa tarde! Por favor, criar PSD da LP aprovada" at bounding box center [534, 315] width 749 height 56
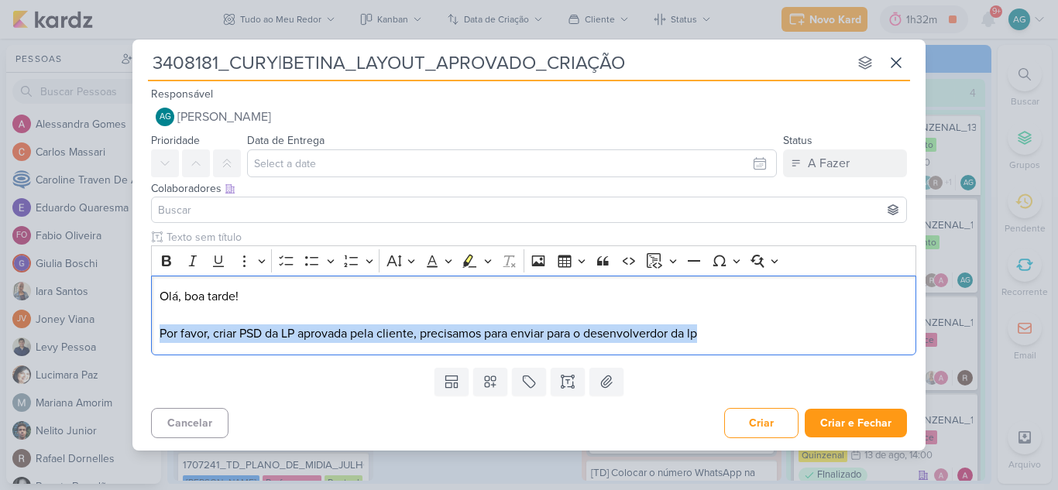
drag, startPoint x: 743, startPoint y: 329, endPoint x: 122, endPoint y: 327, distance: 621.8
click at [122, 327] on div "3408181_CURY|BETINA_LAYOUT_APROVADO_CRIAÇÃO nenhum grupo disponível esc Respons…" at bounding box center [529, 245] width 1058 height 490
copy p "Por favor, criar PSD da LP aprovada pela cliente, precisamos para enviar para o…"
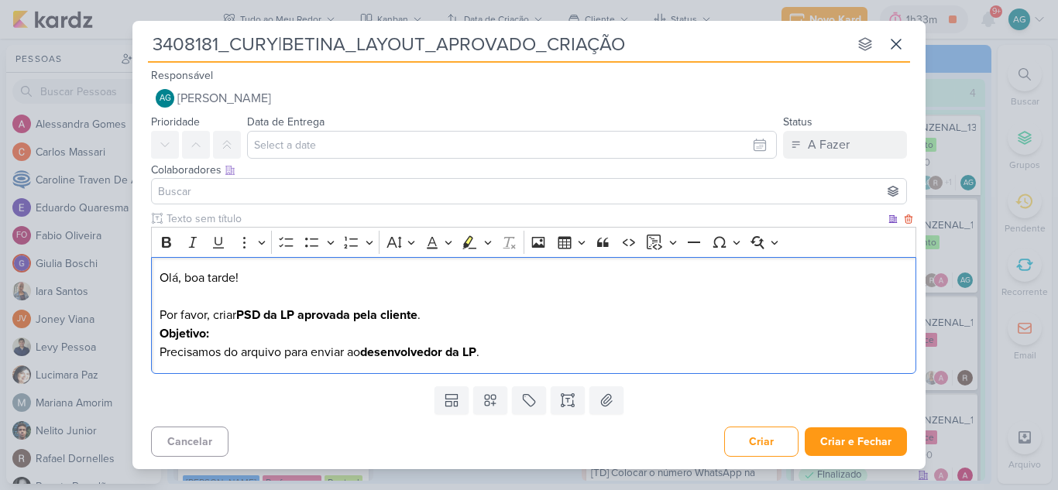
click at [485, 312] on p "Olá, boa tarde! Por favor, criar PSD da LP aprovada pela cliente ." at bounding box center [534, 297] width 749 height 56
click at [239, 332] on p "Objetivo: Precisamos do arquivo para enviar ao desenvolvedor da LP ." at bounding box center [534, 342] width 749 height 37
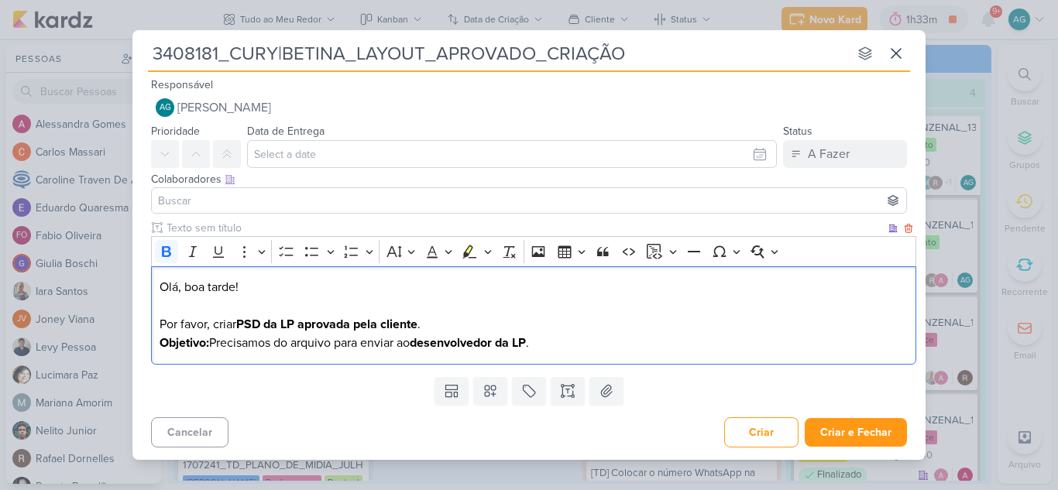
click at [417, 321] on strong "PSD da LP aprovada pela cliente" at bounding box center [326, 324] width 181 height 15
click at [446, 327] on p "Olá, boa tarde! Por favor, criar PSD da LP aprovada pela cliente ." at bounding box center [534, 306] width 749 height 56
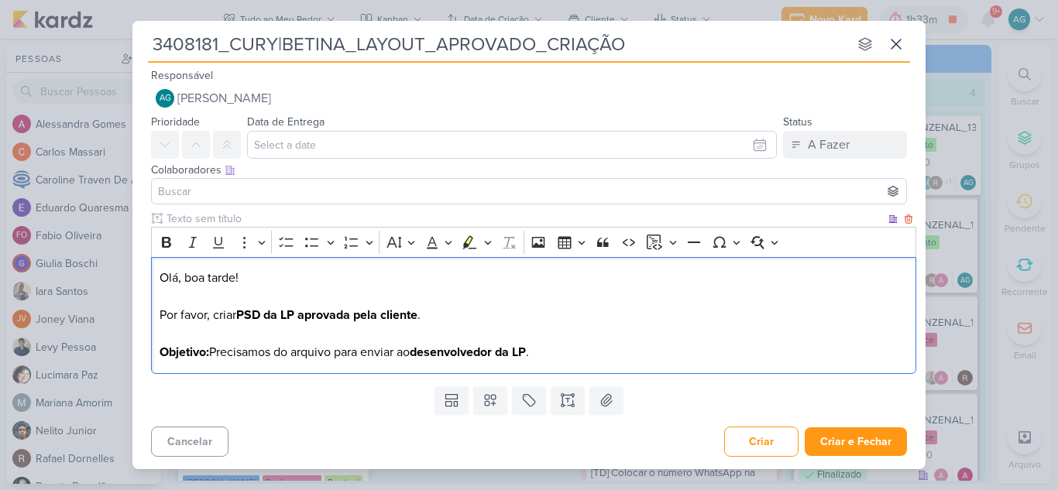
click at [564, 355] on p "Objetivo: Precisamos do arquivo para enviar ao desenvolvedor da LP ." at bounding box center [534, 352] width 749 height 19
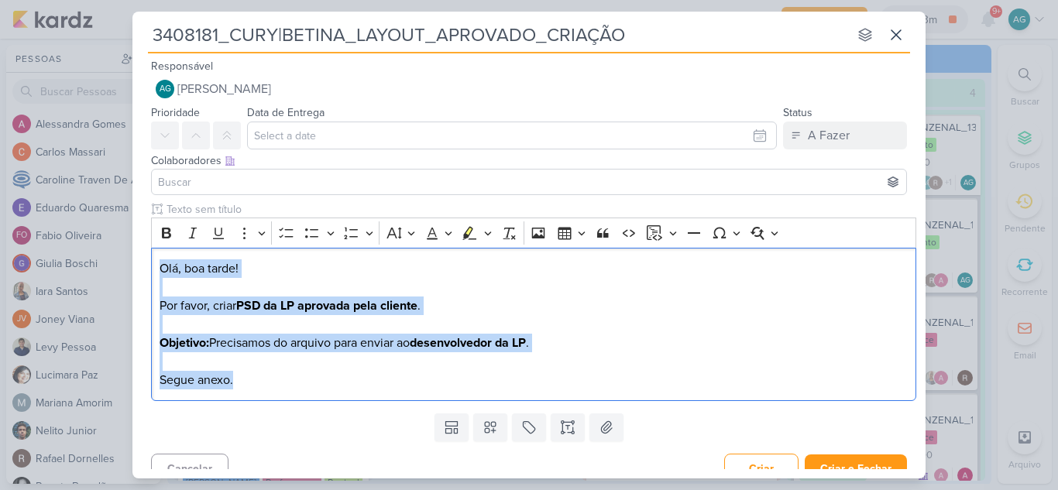
drag, startPoint x: 168, startPoint y: 345, endPoint x: 128, endPoint y: 256, distance: 97.7
click at [128, 256] on div "3408181_CURY|BETINA_LAYOUT_APROVADO_CRIAÇÃO nenhum grupo disponível esc Respons…" at bounding box center [529, 245] width 1058 height 490
click at [164, 236] on icon "Editor toolbar" at bounding box center [166, 233] width 9 height 11
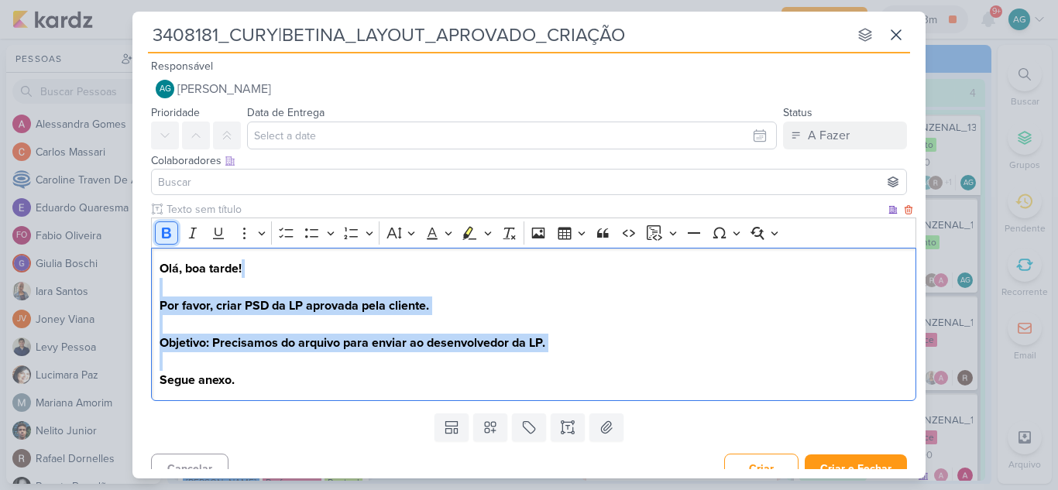
click at [164, 236] on icon "Editor toolbar" at bounding box center [166, 233] width 9 height 11
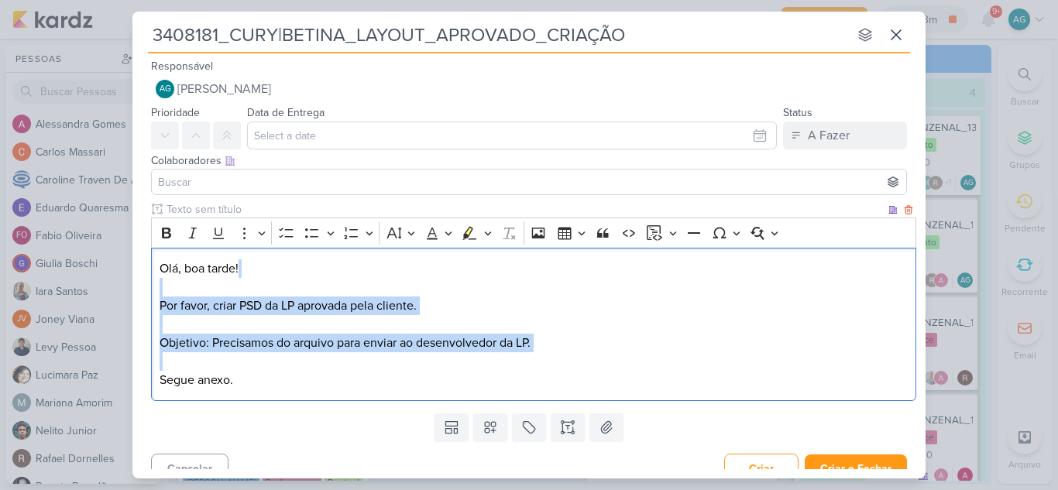
click at [281, 283] on p "Olá, boa tarde! Por favor, criar PSD da LP aprovada pela cliente." at bounding box center [534, 296] width 749 height 74
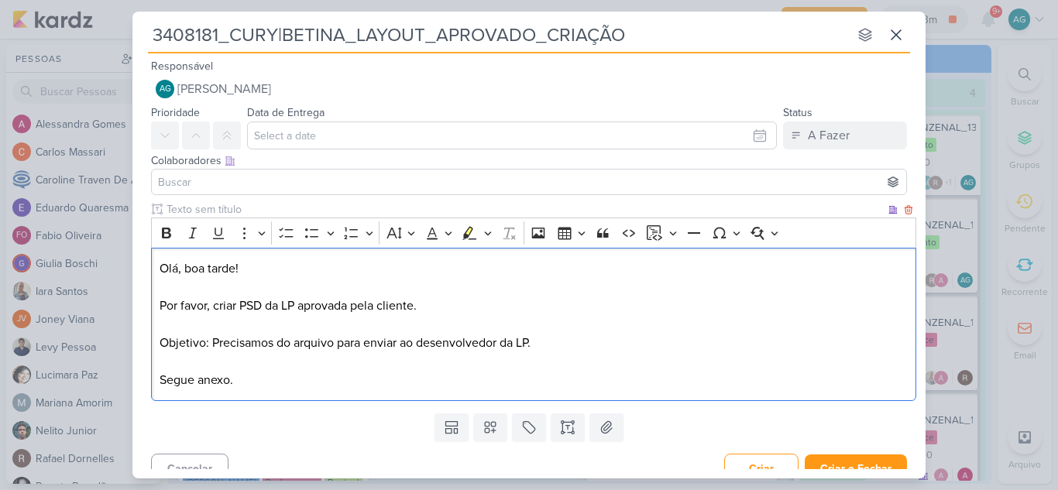
click at [181, 341] on p "Objetivo: Precisamos do arquivo para enviar ao desenvolvedor da LP. Segue anexo." at bounding box center [534, 362] width 749 height 56
drag, startPoint x: 166, startPoint y: 232, endPoint x: 221, endPoint y: 278, distance: 72.1
click at [165, 232] on icon "Editor toolbar" at bounding box center [166, 233] width 9 height 11
click at [294, 359] on p "Objetivo : Precisamos do arquivo para enviar ao desenvolvedor da LP. Segue anex…" at bounding box center [534, 362] width 749 height 56
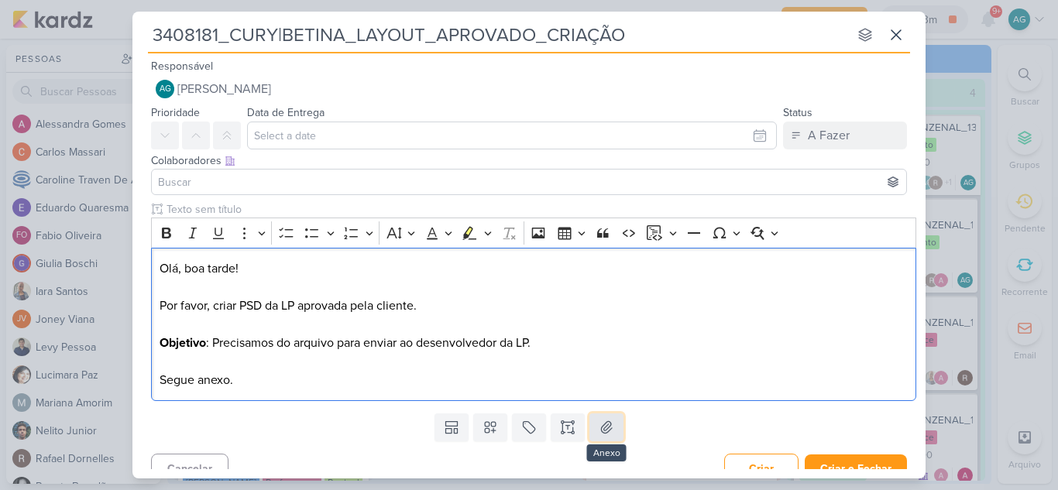
click at [599, 427] on icon at bounding box center [606, 427] width 15 height 15
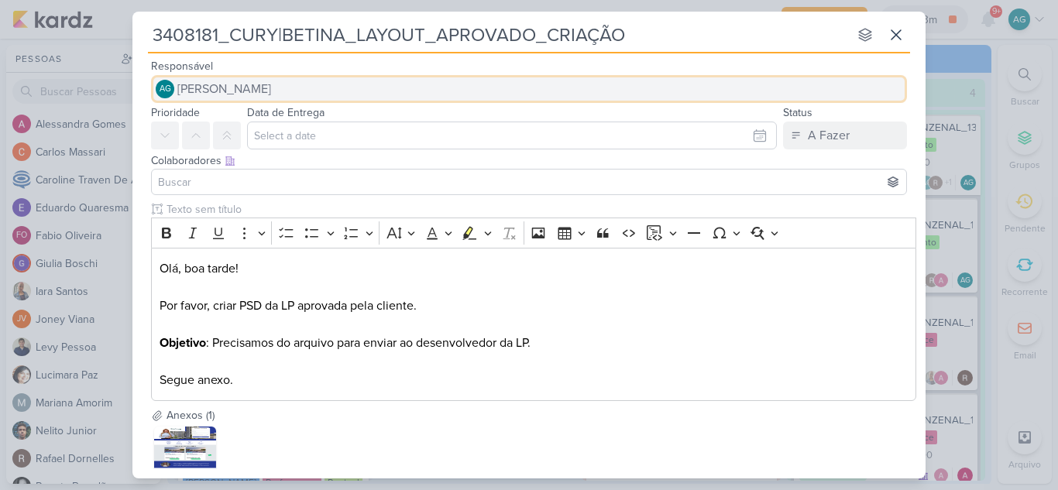
click at [271, 91] on span "[PERSON_NAME]" at bounding box center [224, 89] width 94 height 19
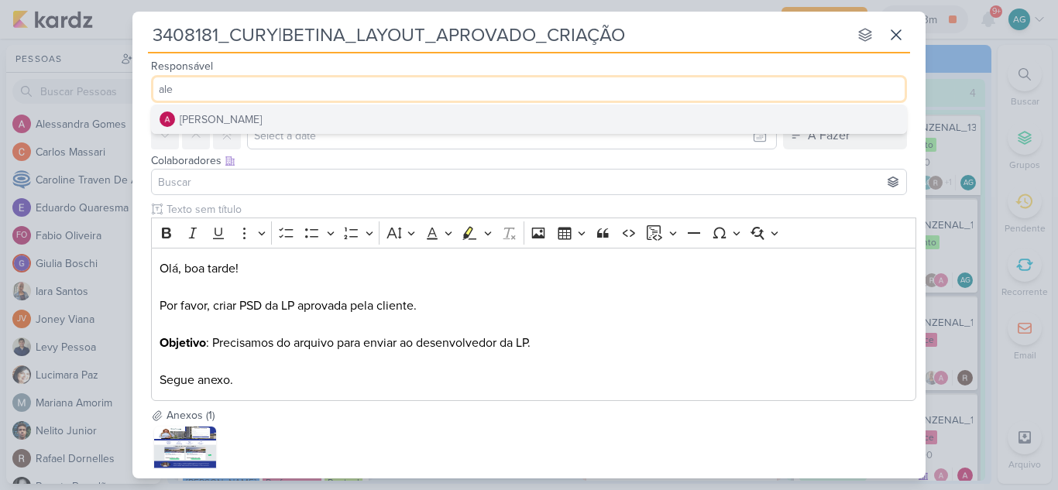
type input "ale"
click at [285, 121] on button "[PERSON_NAME]" at bounding box center [529, 119] width 754 height 28
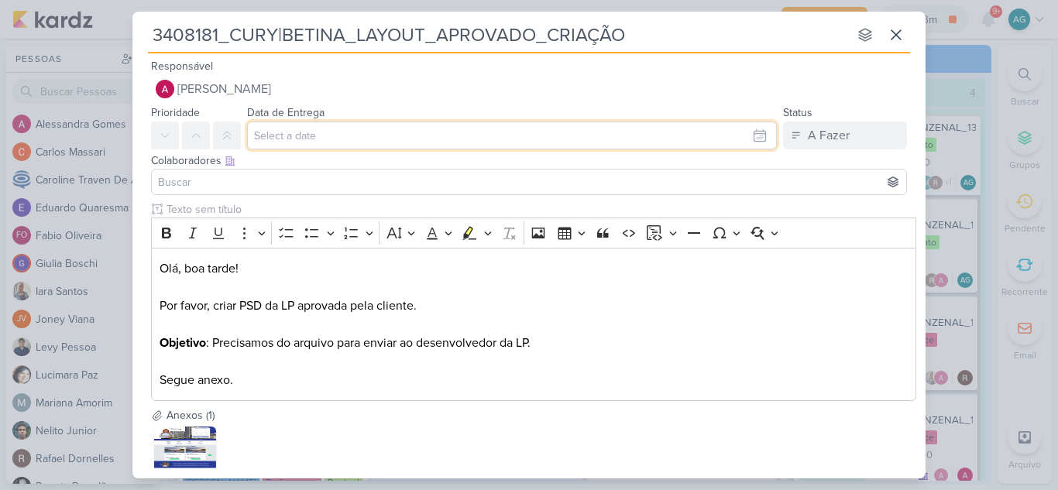
click at [314, 136] on input "text" at bounding box center [512, 136] width 530 height 28
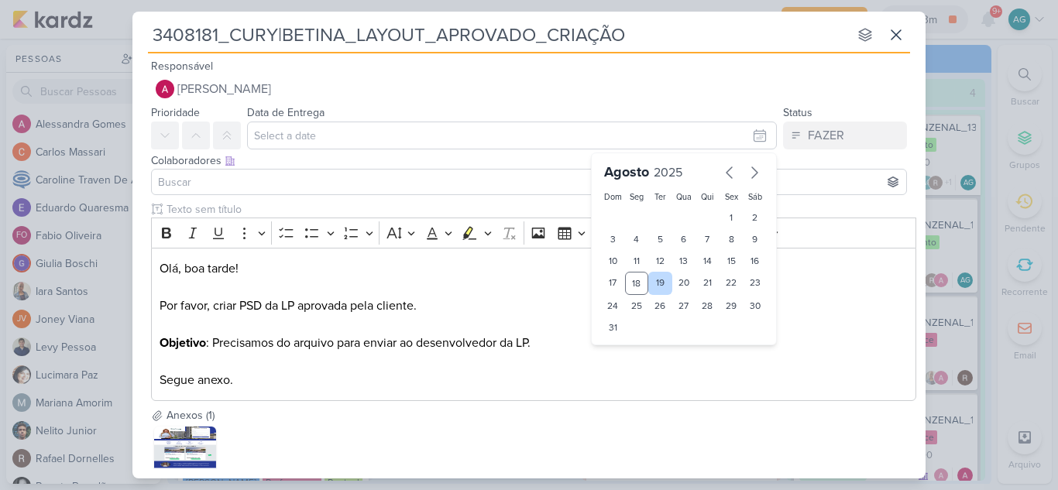
click at [657, 279] on div "19" at bounding box center [660, 283] width 24 height 23
type input "[DATE] 23:59"
click at [323, 181] on input at bounding box center [529, 182] width 748 height 19
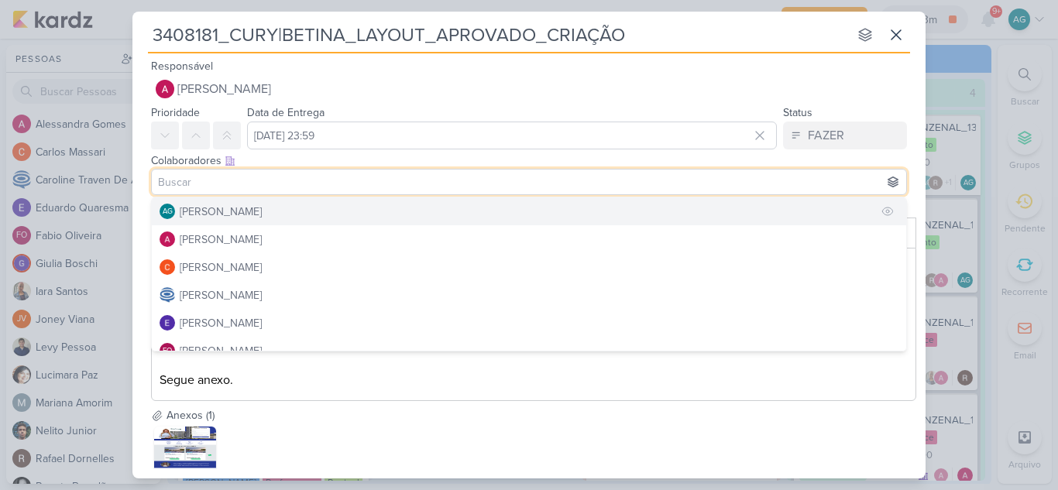
click at [309, 208] on button "AG [PERSON_NAME]" at bounding box center [529, 211] width 754 height 28
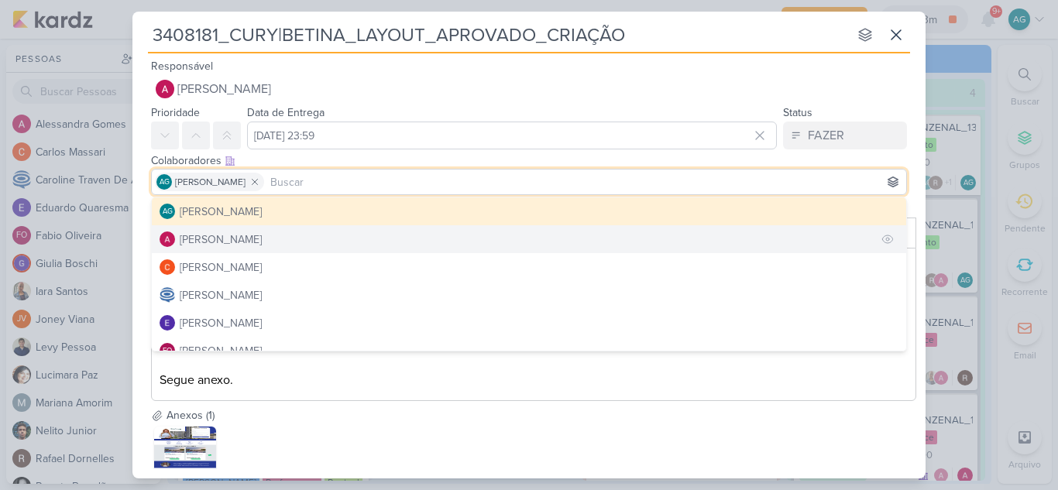
click at [277, 240] on button "[PERSON_NAME]" at bounding box center [529, 239] width 754 height 28
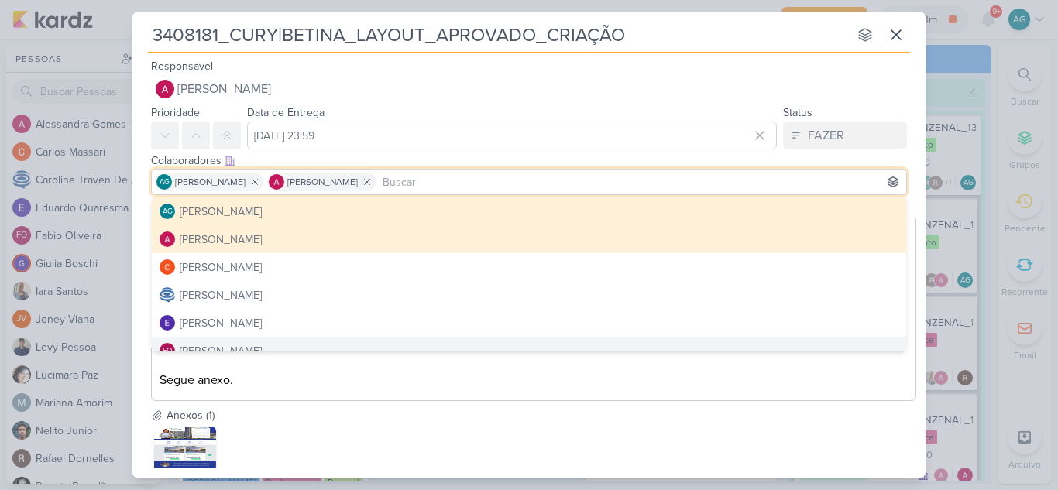
click at [434, 441] on div "Landing Page_Betina_v3.png" at bounding box center [533, 458] width 765 height 68
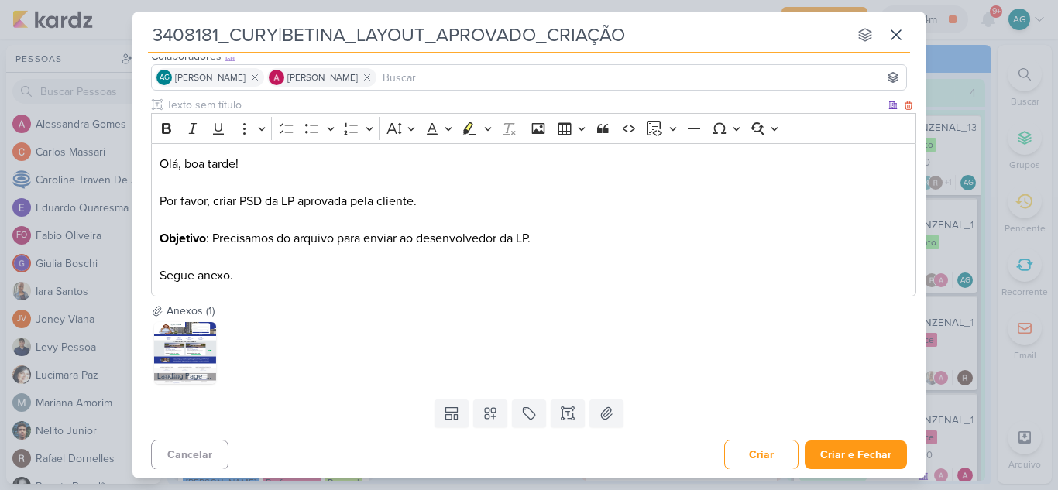
scroll to position [108, 0]
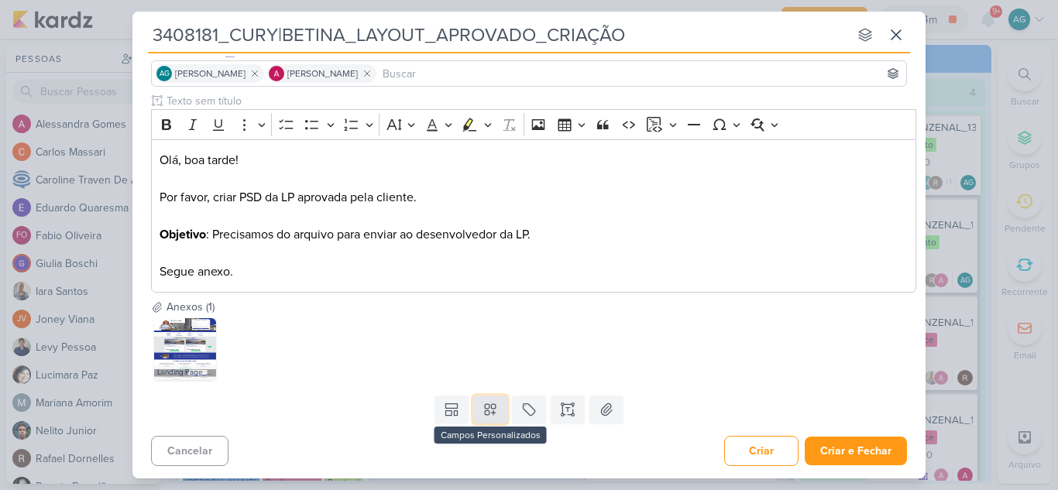
click at [485, 414] on icon at bounding box center [489, 409] width 15 height 15
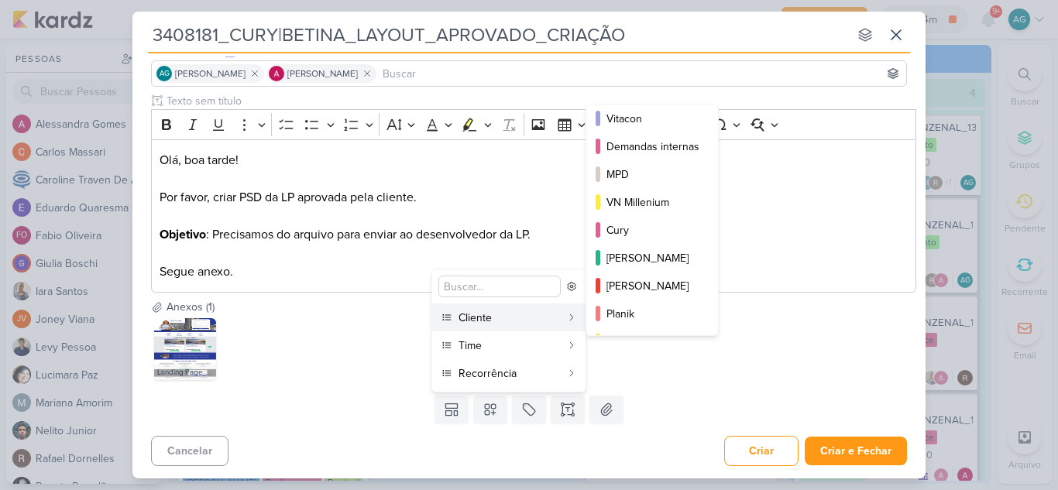
scroll to position [155, 0]
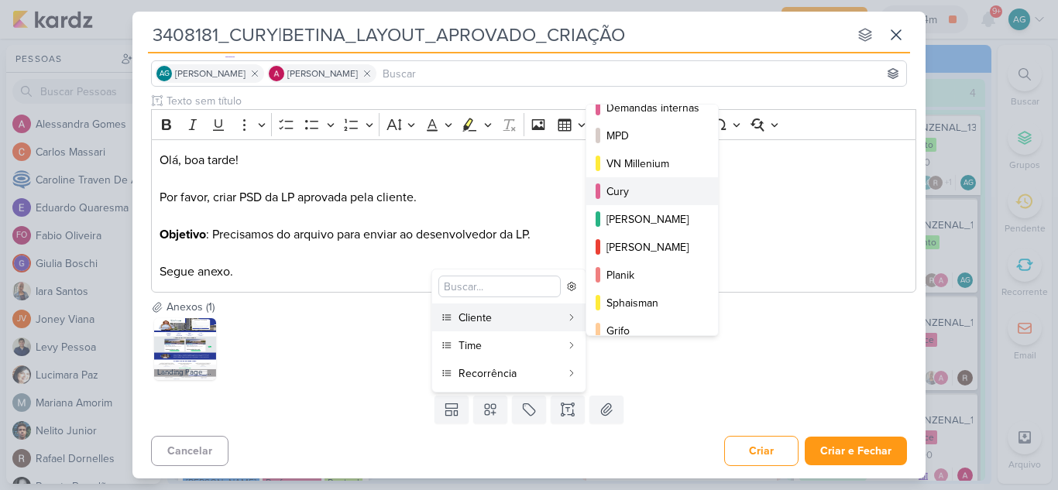
click at [643, 195] on div "Cury" at bounding box center [652, 192] width 93 height 16
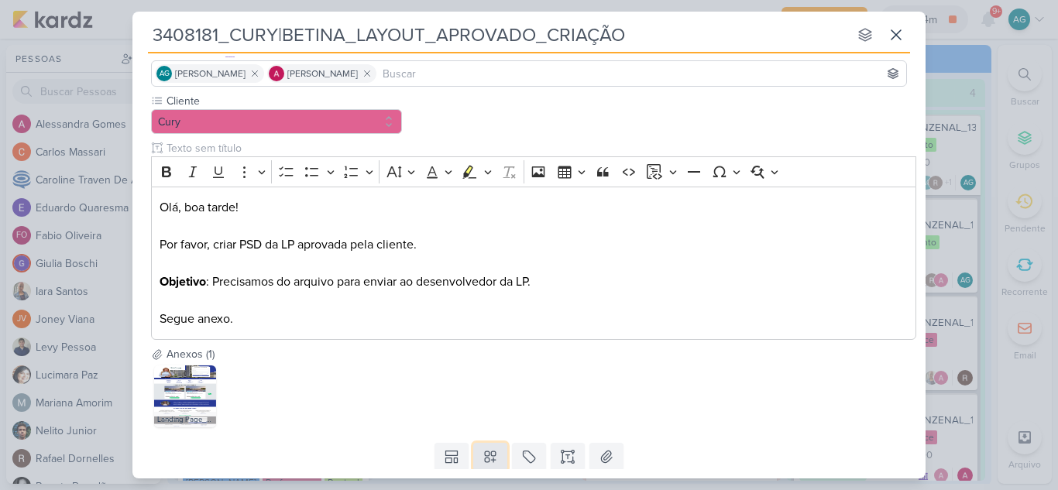
click at [489, 447] on button at bounding box center [490, 457] width 34 height 28
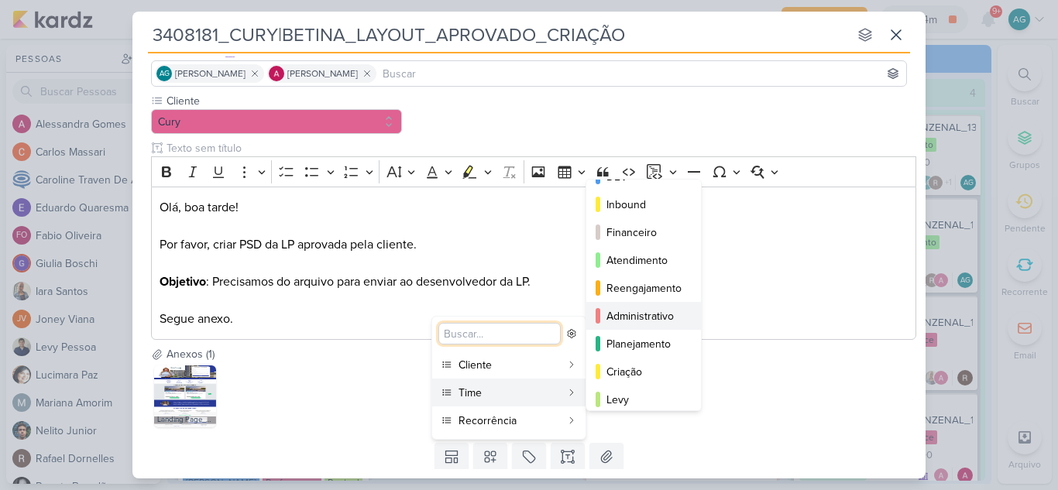
scroll to position [141, 0]
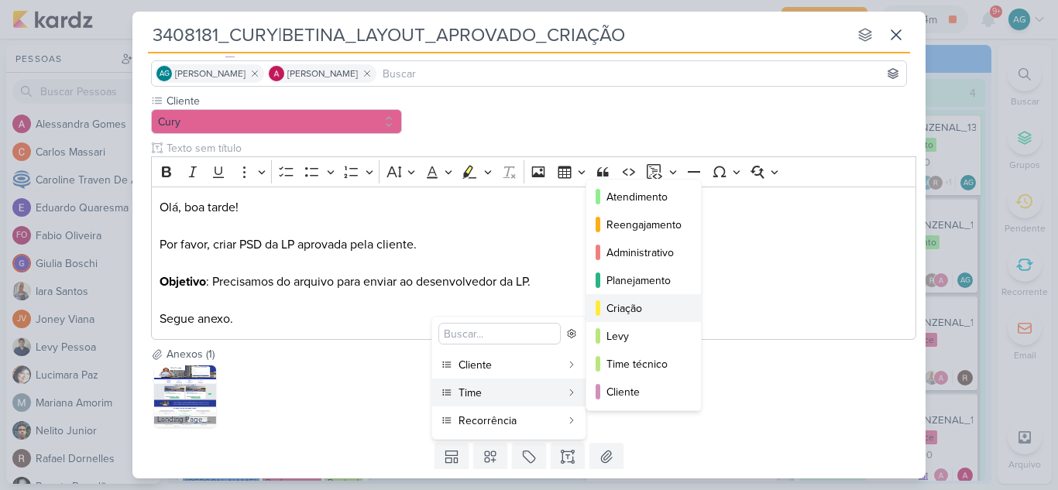
click at [654, 315] on div "Criação" at bounding box center [644, 308] width 76 height 16
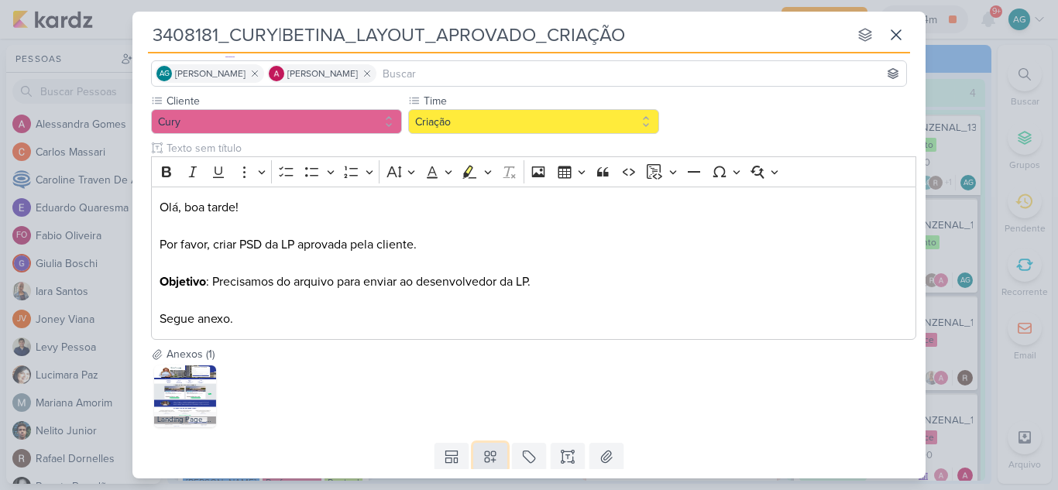
click at [476, 458] on button at bounding box center [490, 457] width 34 height 28
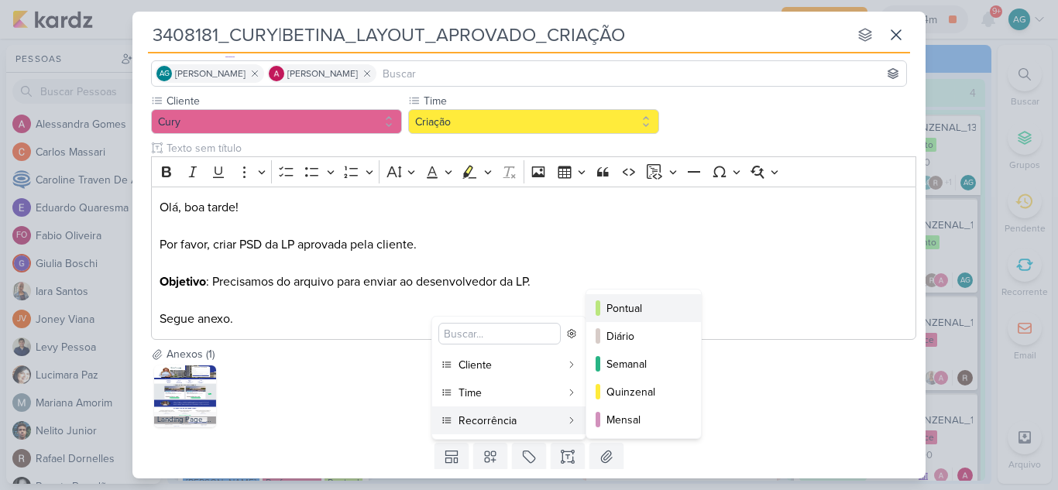
click at [634, 304] on div "Pontual" at bounding box center [644, 308] width 76 height 16
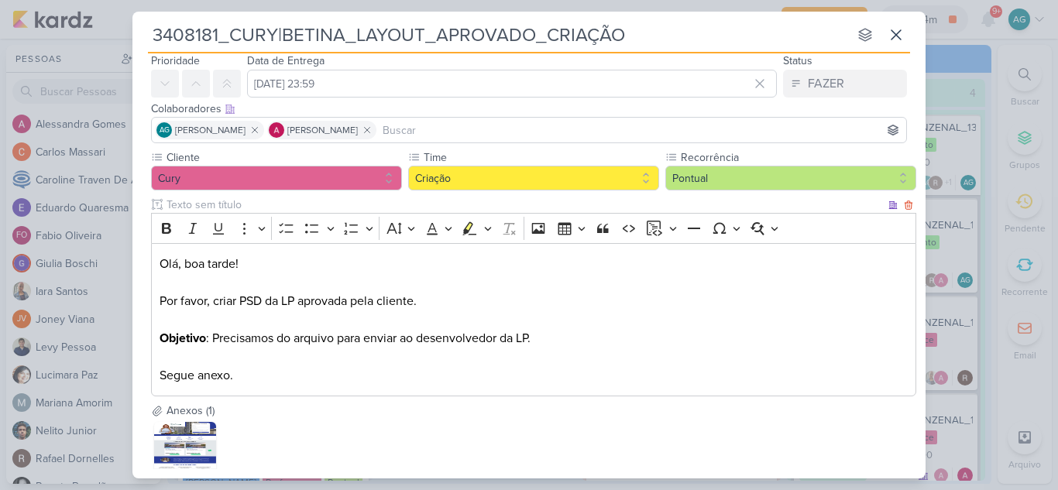
scroll to position [0, 0]
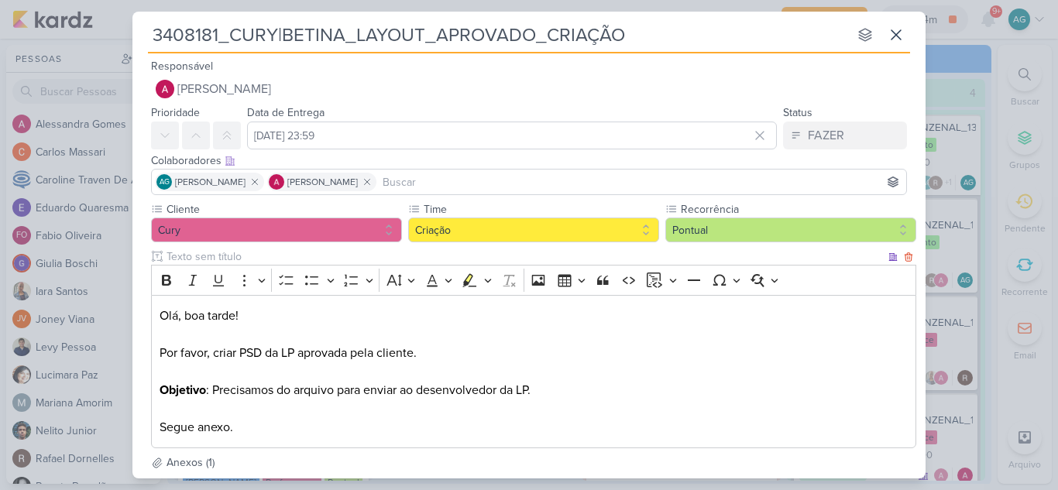
click at [276, 431] on p "Objetivo : Precisamos do arquivo para enviar ao desenvolvedor da LP. ⁠⁠⁠⁠⁠⁠⁠ Se…" at bounding box center [534, 409] width 749 height 56
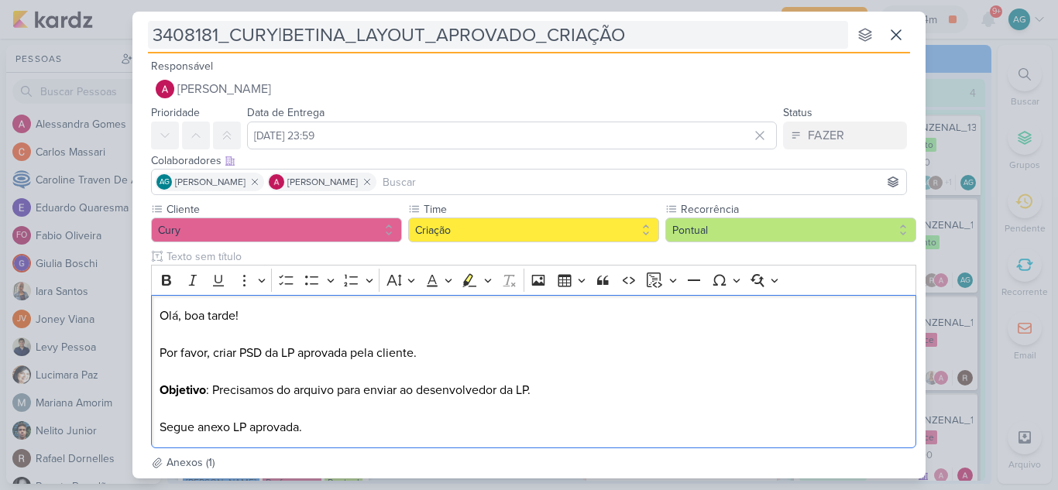
click at [356, 33] on input "3408181_CURY|BETINA_LAYOUT_APROVADO_CRIAÇÃO" at bounding box center [498, 35] width 700 height 28
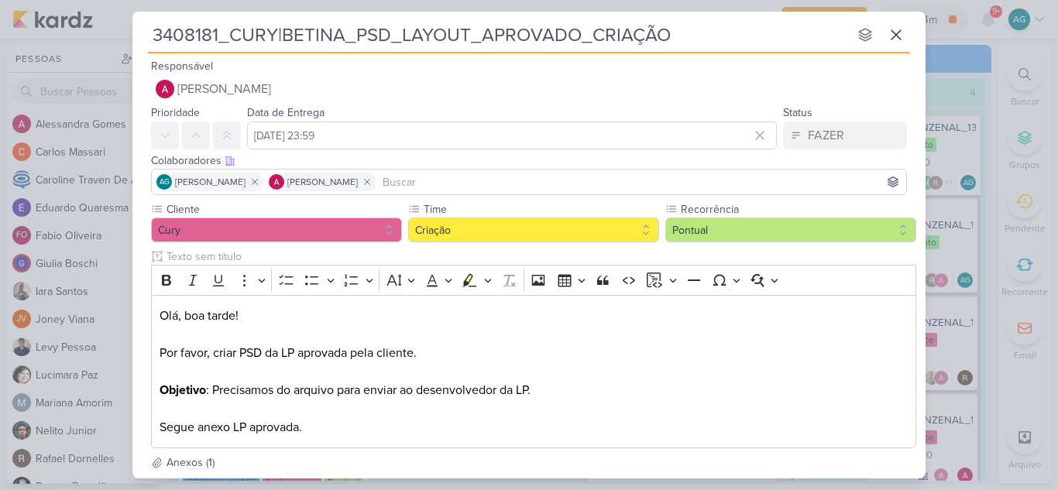
drag, startPoint x: 710, startPoint y: 40, endPoint x: 44, endPoint y: 53, distance: 666.0
click at [44, 53] on div "3408181_CURY|BETINA_PSD_LAYOUT_APROVADO_CRIAÇÃO nenhum grupo disponível esc Res…" at bounding box center [529, 245] width 1058 height 490
type input "3408181_CURY|BETINA_PSD_LAYOUT_APROVADO_CRIAÇÃO"
click at [462, 344] on p "Olá, boa tarde! Por favor, criar PSD da LP aprovada pela cliente." at bounding box center [534, 344] width 749 height 74
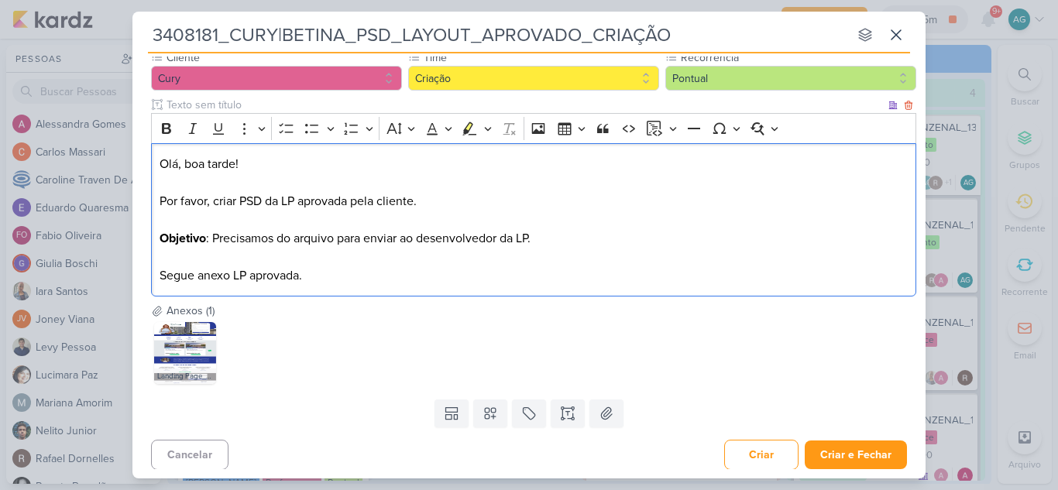
scroll to position [156, 0]
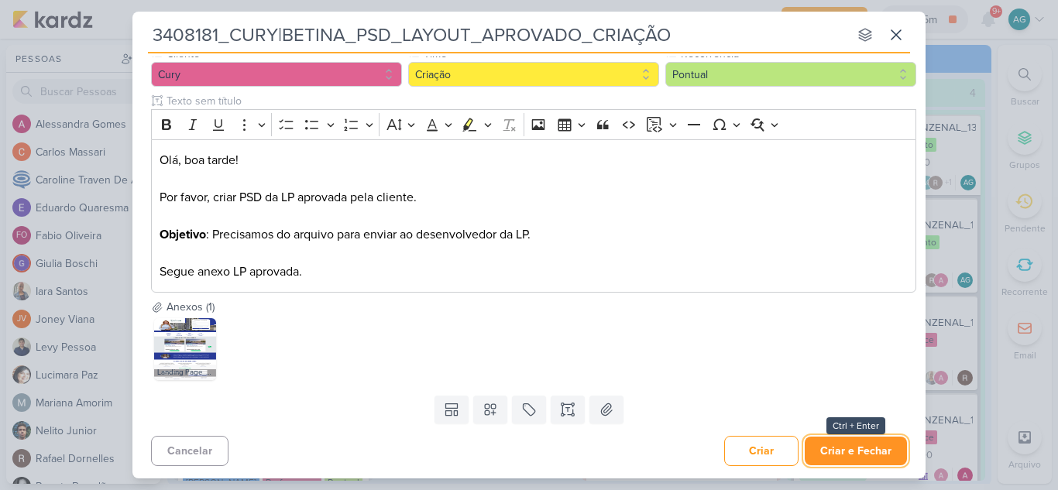
click at [872, 452] on button "Criar e Fechar" at bounding box center [856, 451] width 102 height 29
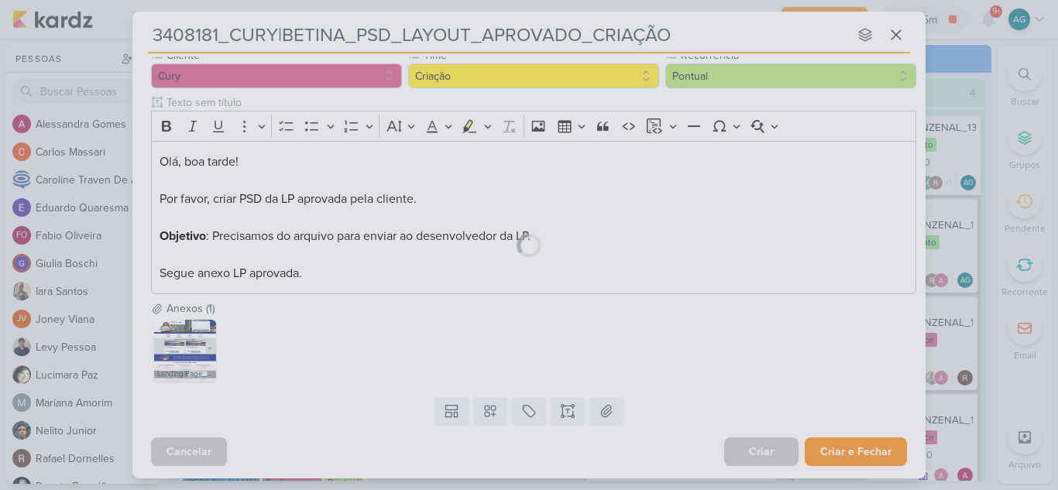
scroll to position [154, 0]
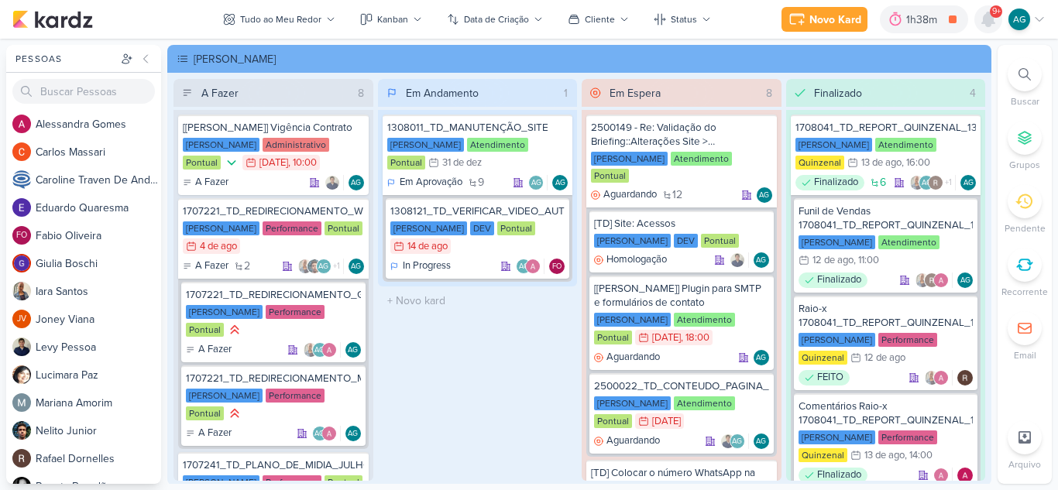
click at [986, 19] on icon at bounding box center [988, 19] width 12 height 14
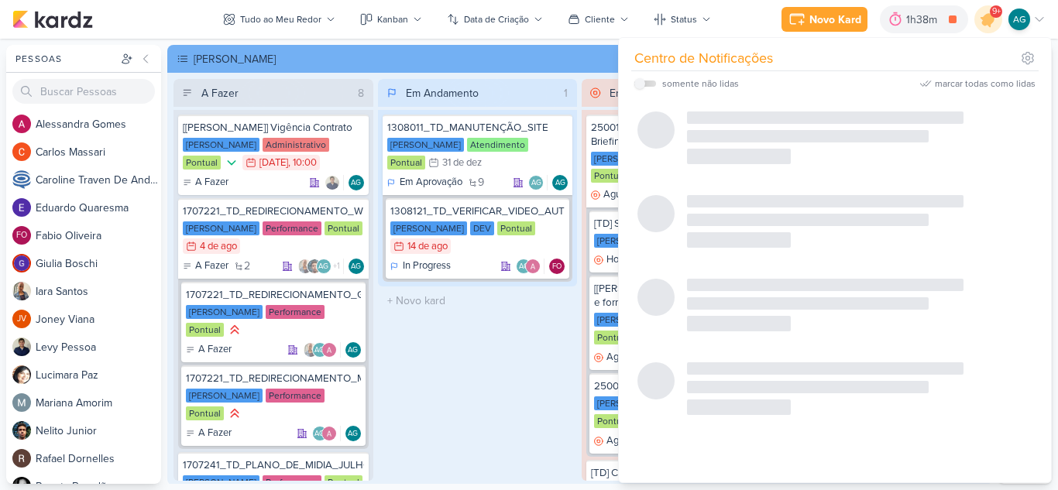
click at [495, 393] on div "Em Andamento 1 1308011_TD_MANUTENÇÃO_SITE [PERSON_NAME] Atendimento Pontual 31/…" at bounding box center [478, 280] width 200 height 402
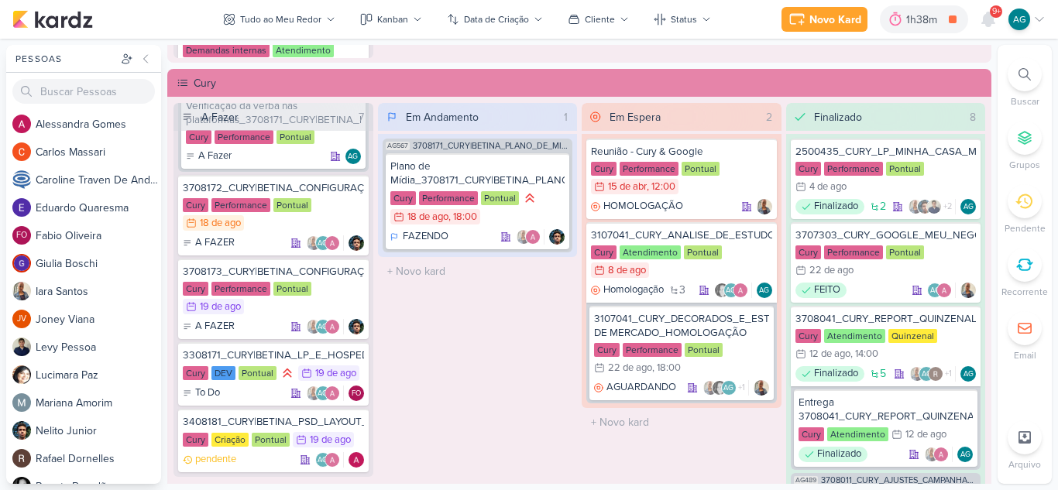
scroll to position [550, 0]
click at [293, 425] on div "3408181_CURY|BETINA_PSD_LAYOUT_APROVADO_CRIAÇÃO" at bounding box center [273, 421] width 181 height 14
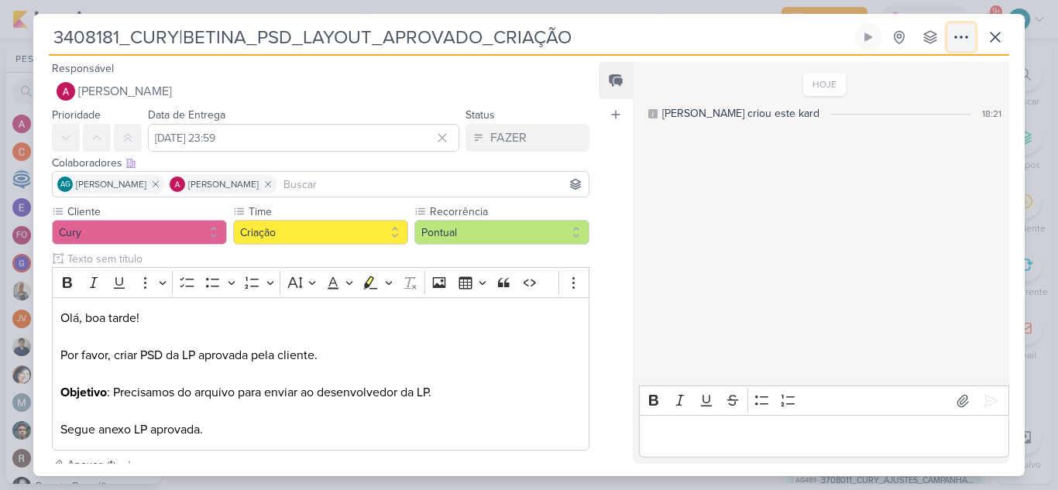
click at [952, 38] on icon at bounding box center [961, 37] width 19 height 19
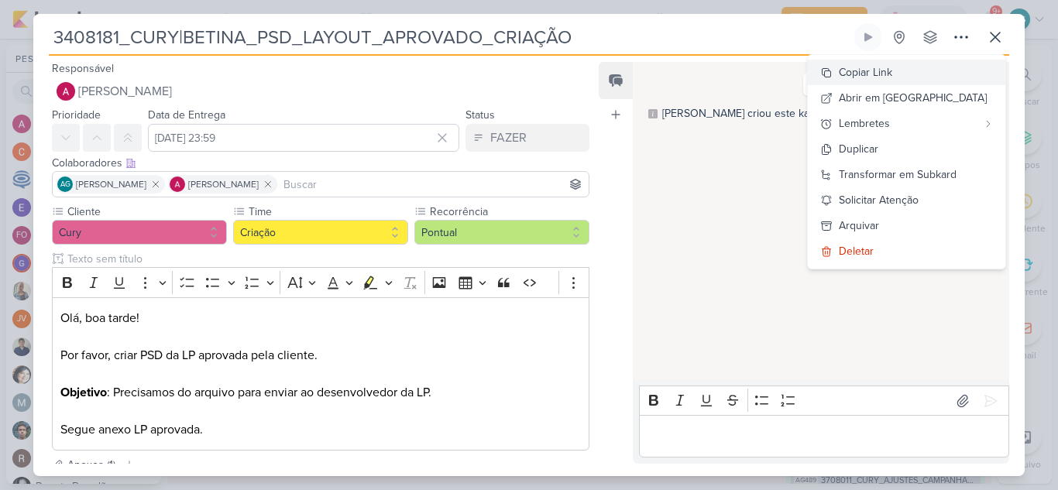
click at [926, 70] on button "Copiar Link" at bounding box center [906, 73] width 197 height 26
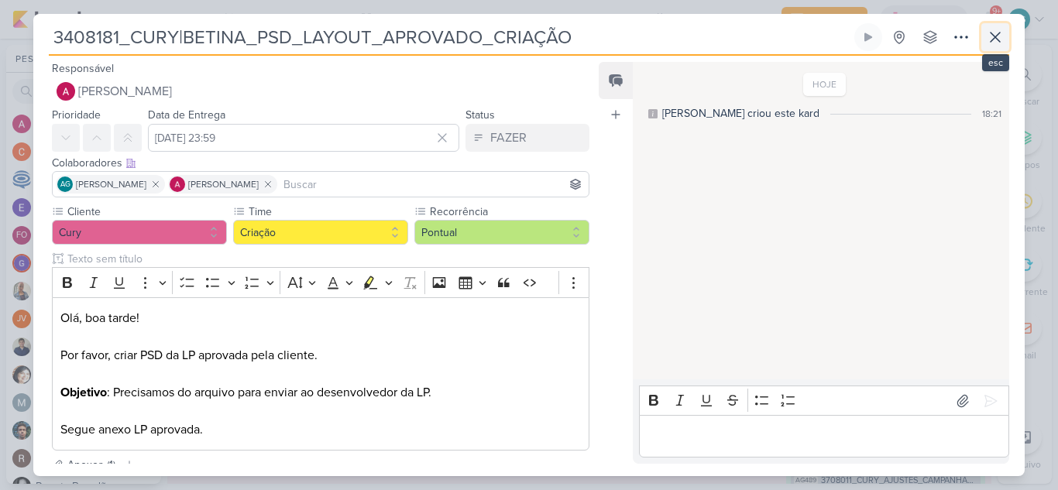
click at [998, 38] on icon at bounding box center [995, 37] width 19 height 19
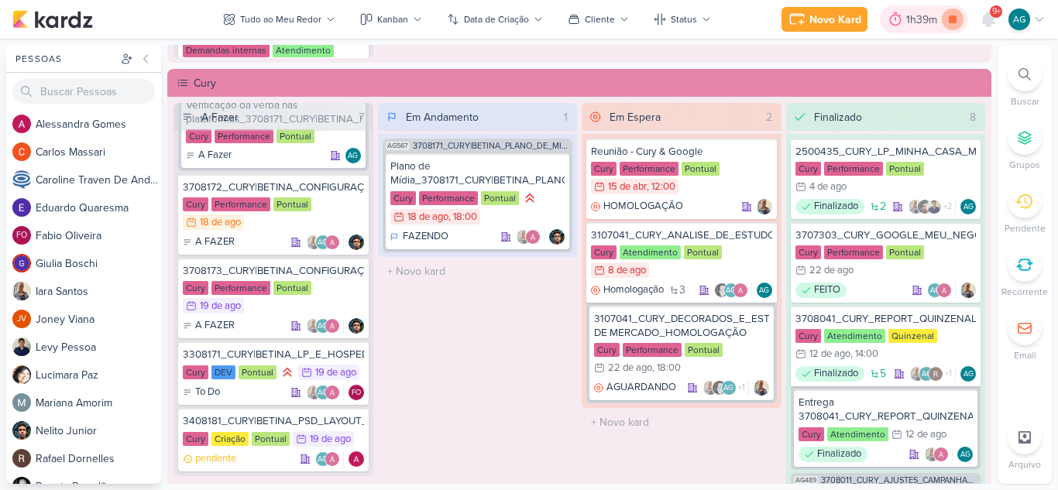
click at [954, 14] on icon at bounding box center [953, 20] width 22 height 22
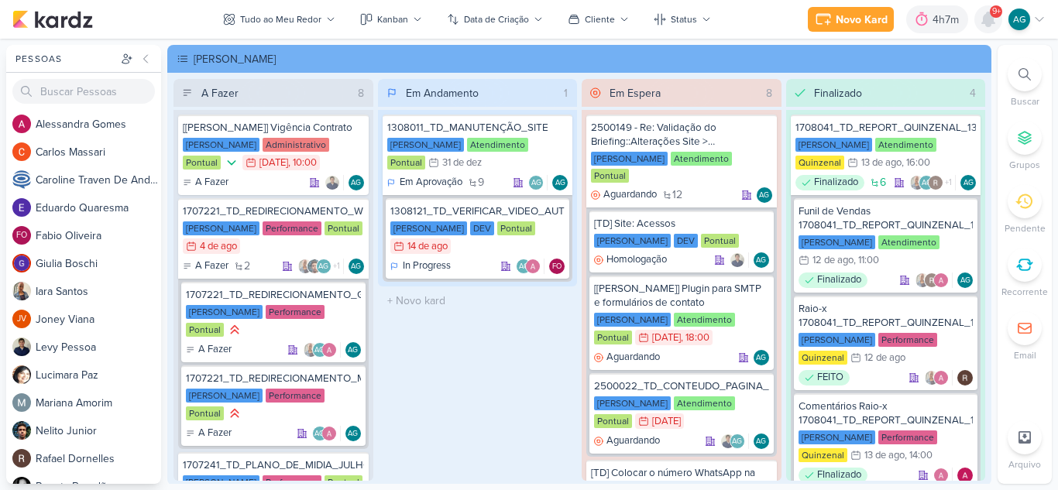
click at [993, 19] on icon at bounding box center [988, 19] width 12 height 14
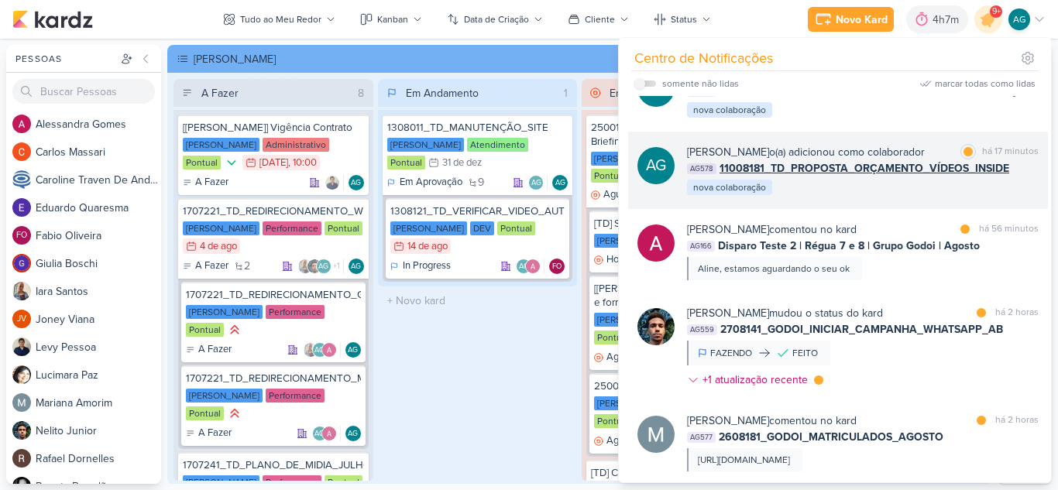
scroll to position [77, 0]
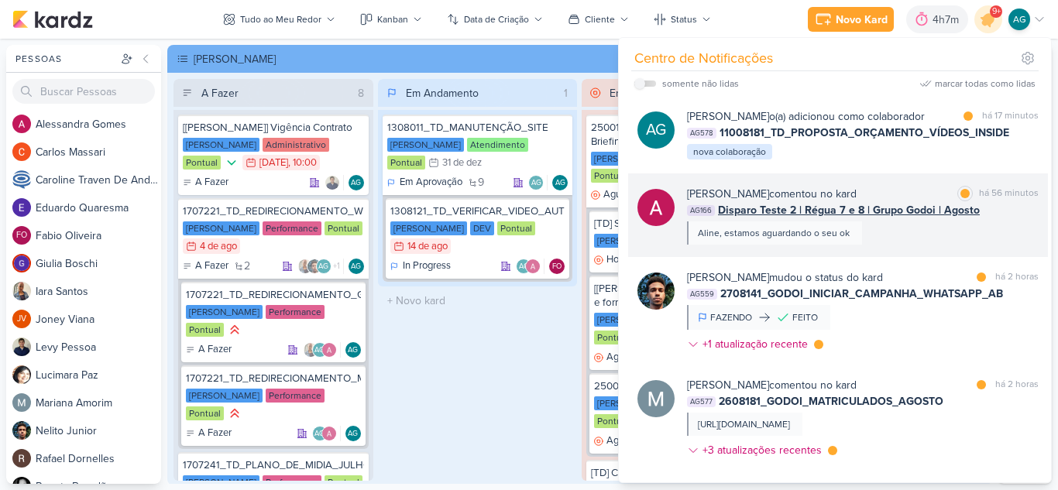
click at [898, 245] on div "[PERSON_NAME] comentou no kard marcar como lida há 56 minutos AG166 Disparo Tes…" at bounding box center [863, 215] width 352 height 59
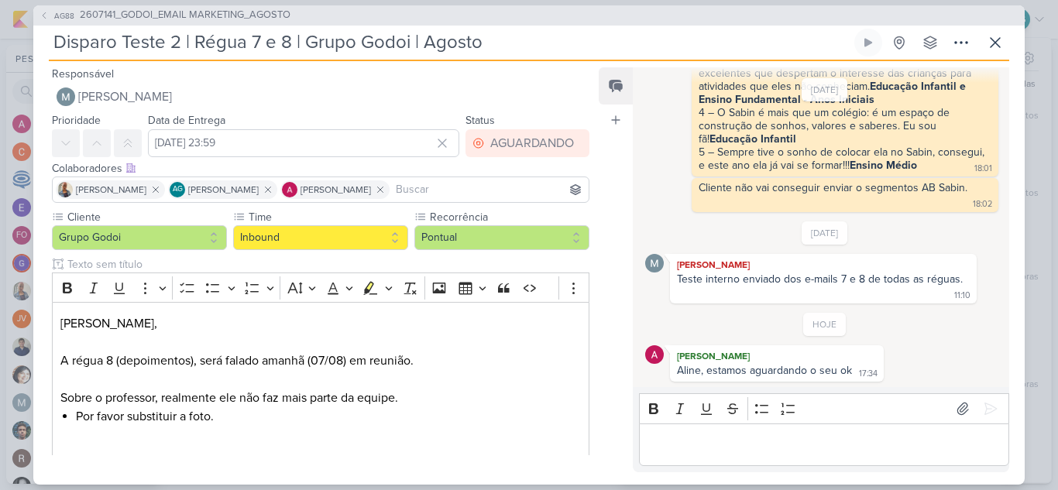
scroll to position [1111, 0]
